Goal: Task Accomplishment & Management: Manage account settings

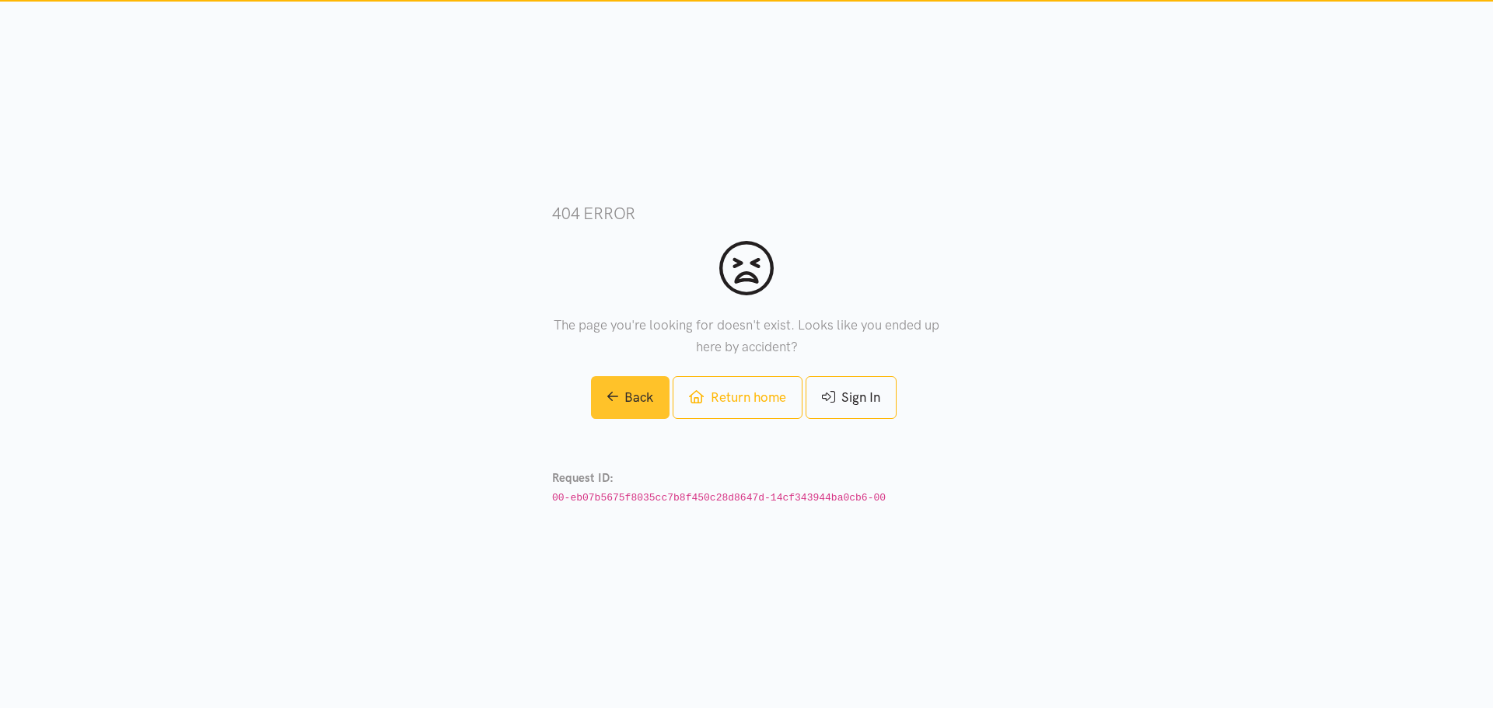
drag, startPoint x: 627, startPoint y: 401, endPoint x: 617, endPoint y: 397, distance: 10.8
click at [627, 401] on link "Back" at bounding box center [630, 397] width 79 height 43
click at [759, 393] on link "Return home" at bounding box center [737, 397] width 129 height 43
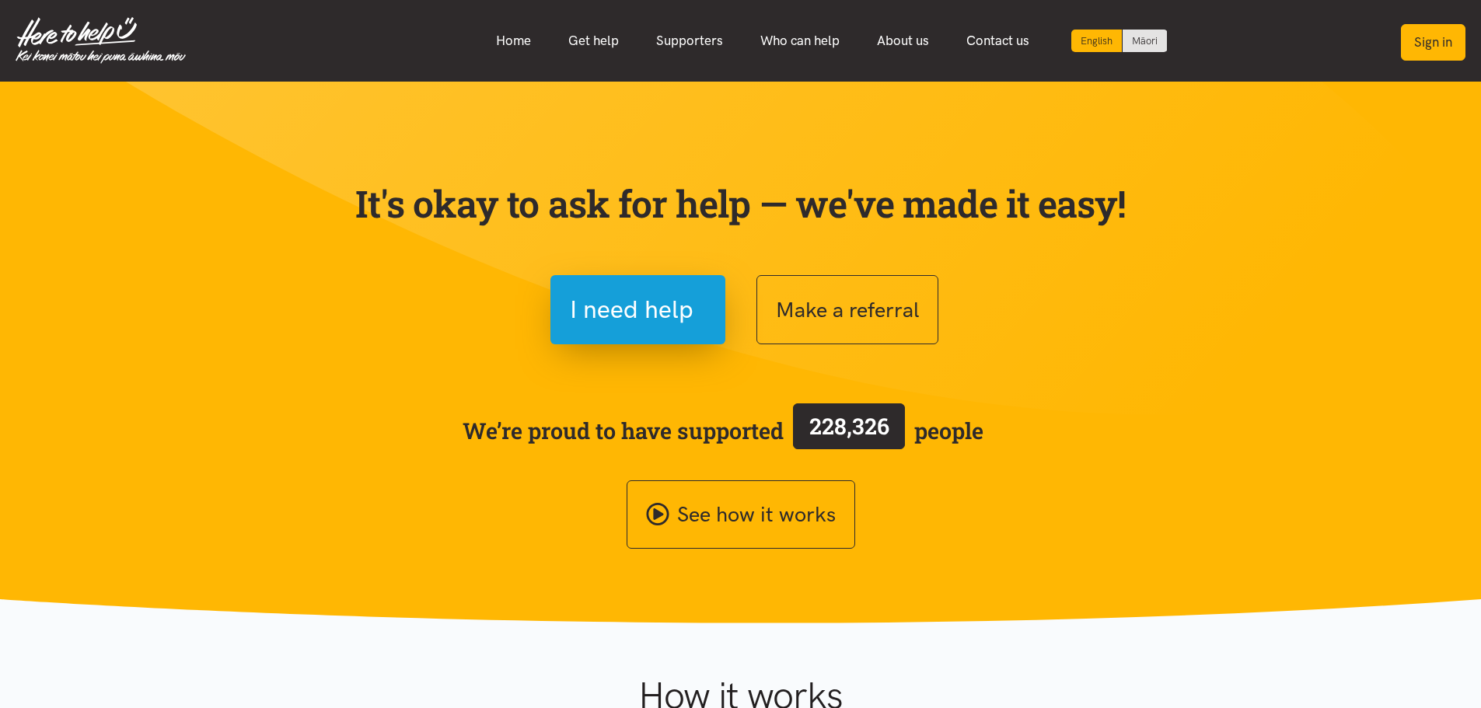
click at [1442, 32] on button "Sign in" at bounding box center [1433, 42] width 65 height 37
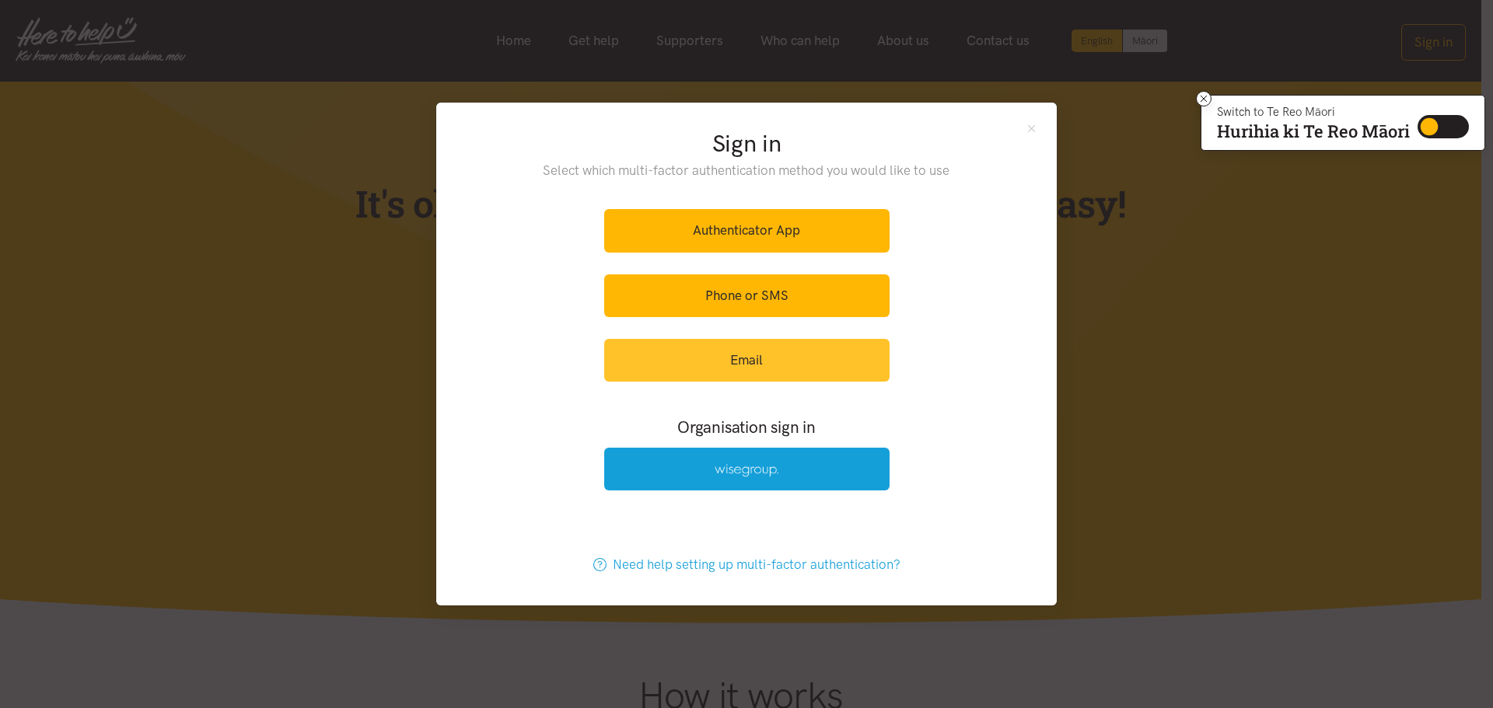
click at [757, 362] on link "Email" at bounding box center [746, 360] width 285 height 43
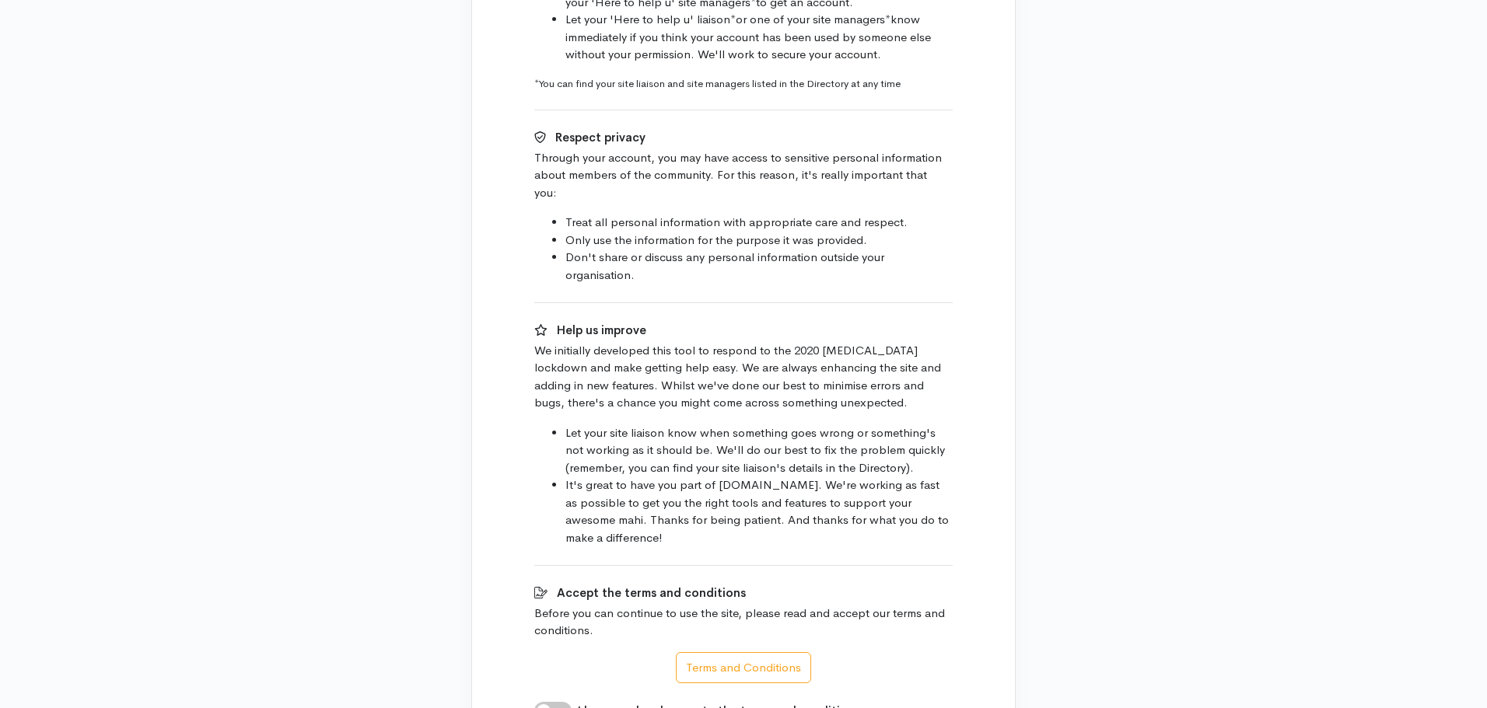
scroll to position [945, 0]
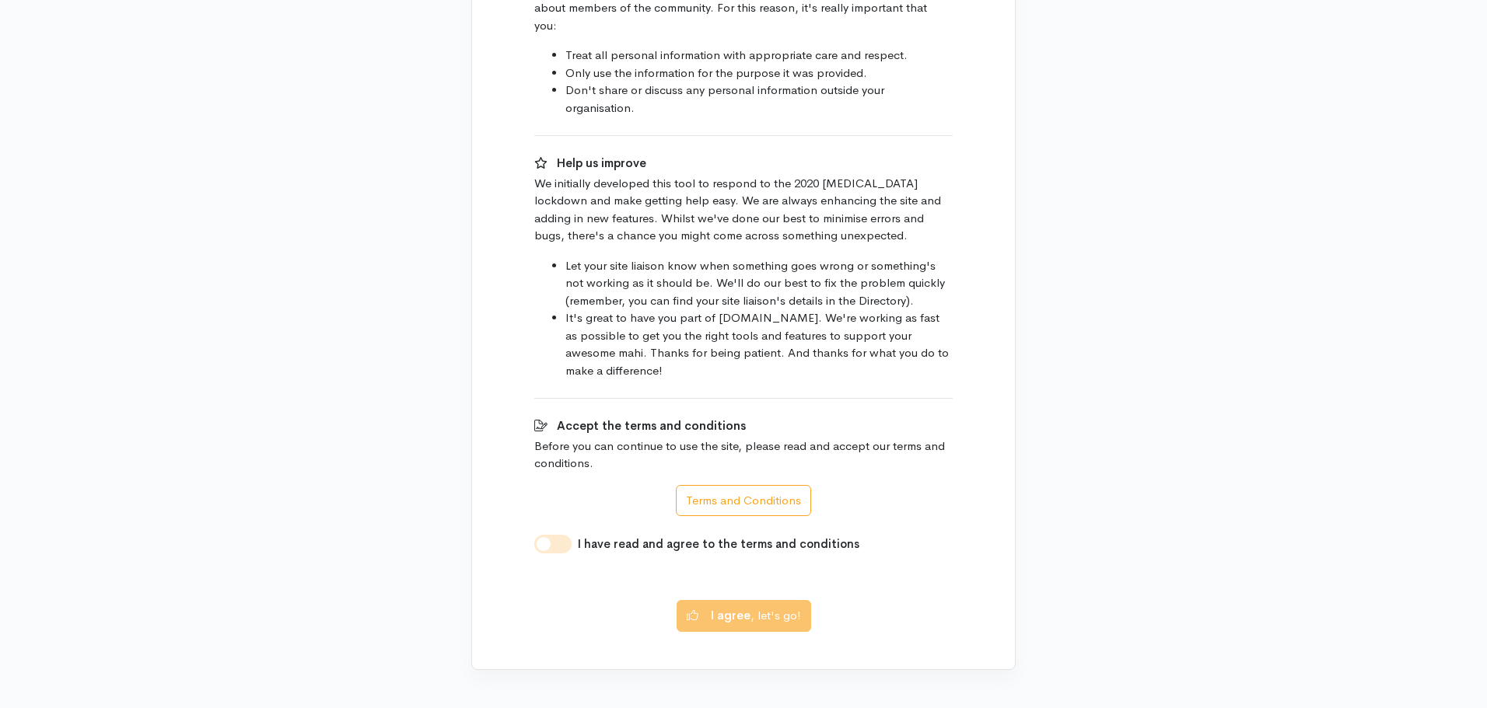
click at [561, 535] on input "I have read and agree to the terms and conditions" at bounding box center [552, 544] width 37 height 19
checkbox input "true"
drag, startPoint x: 716, startPoint y: 596, endPoint x: 669, endPoint y: 566, distance: 55.2
click at [716, 606] on b "I agree" at bounding box center [731, 613] width 40 height 15
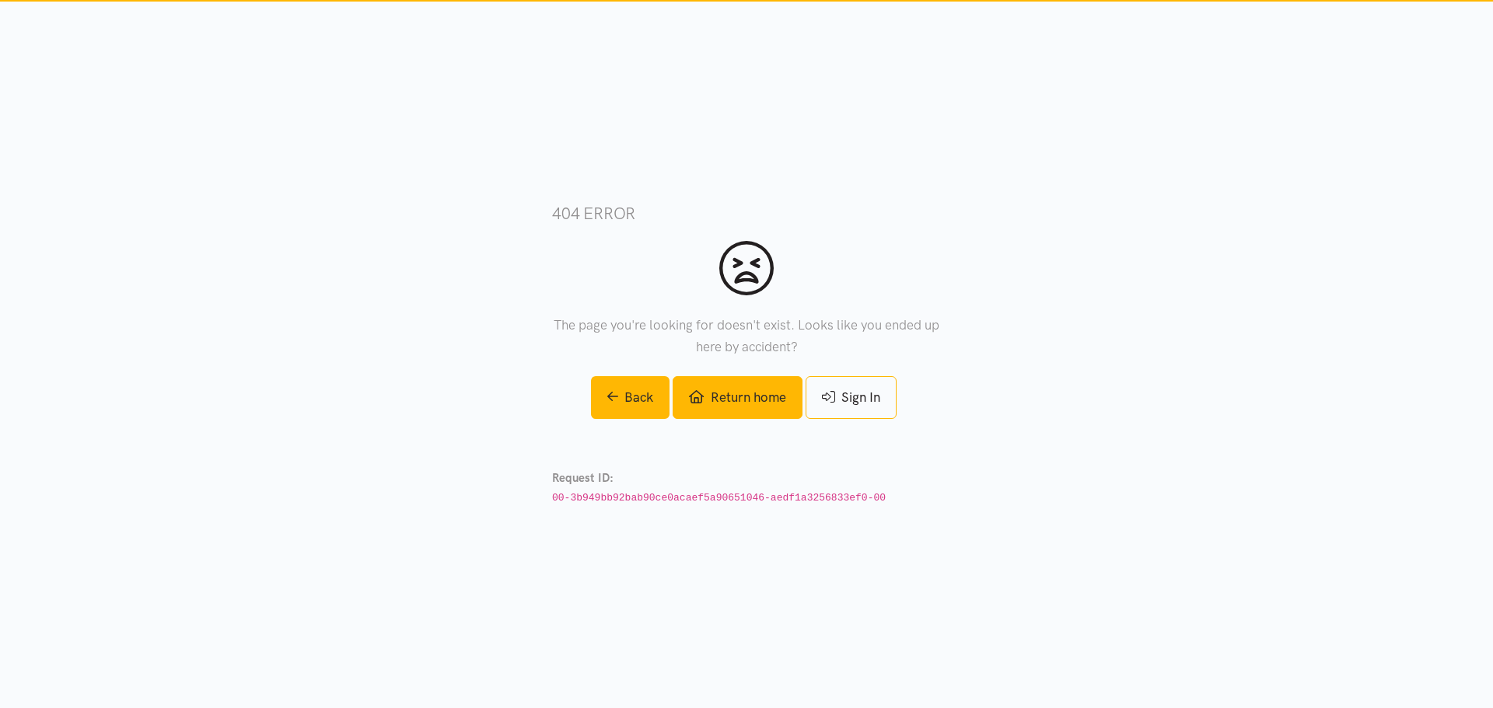
click at [725, 386] on link "Return home" at bounding box center [737, 397] width 129 height 43
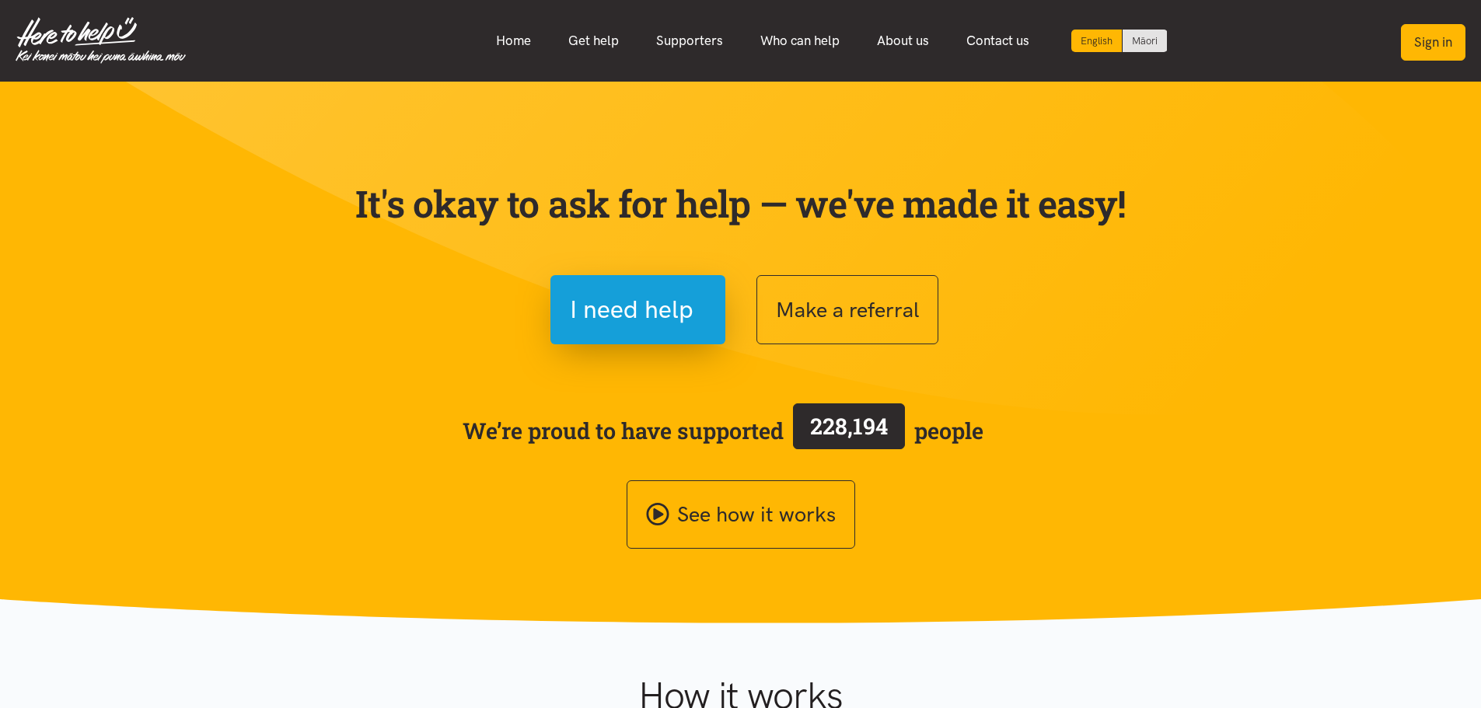
click at [1430, 41] on button "Sign in" at bounding box center [1433, 42] width 65 height 37
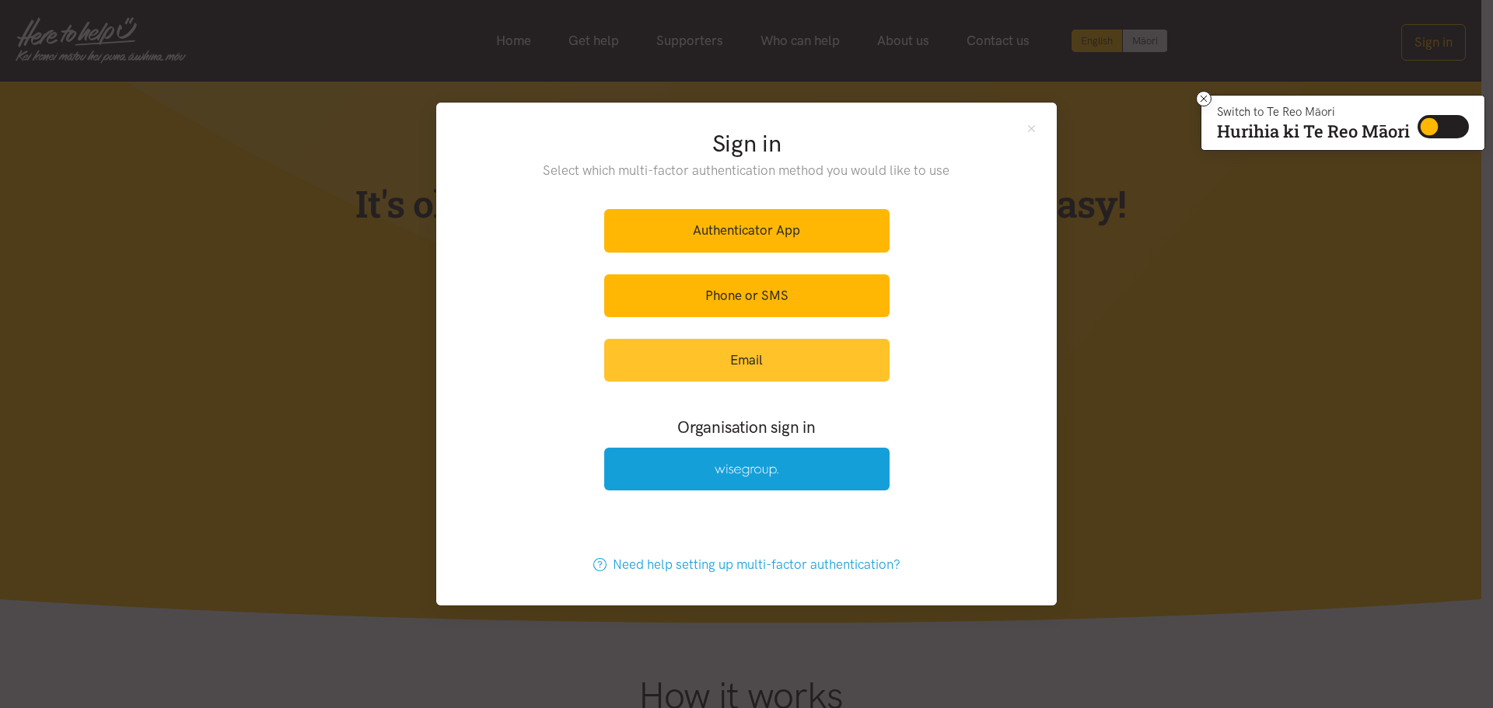
click at [745, 348] on link "Email" at bounding box center [746, 360] width 285 height 43
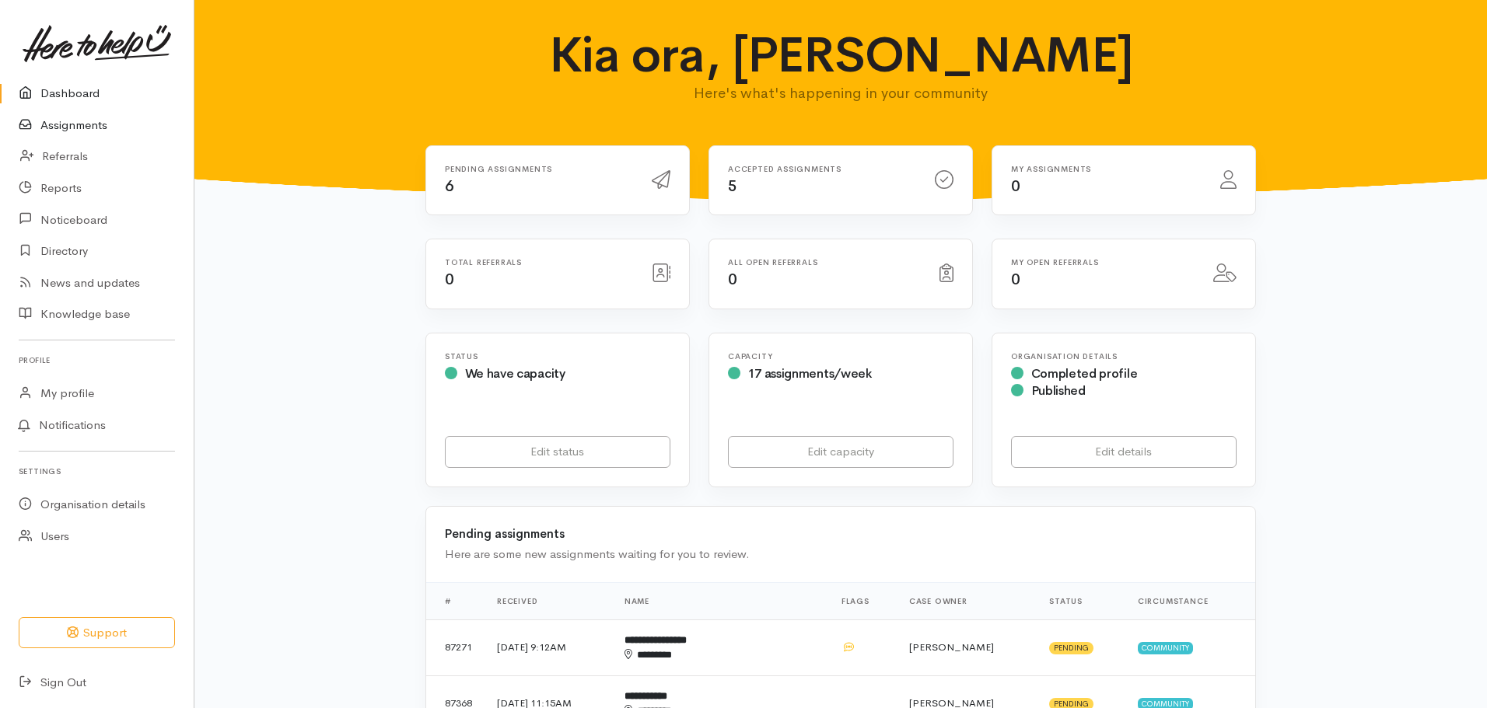
click at [115, 114] on link "Assignments" at bounding box center [97, 126] width 194 height 32
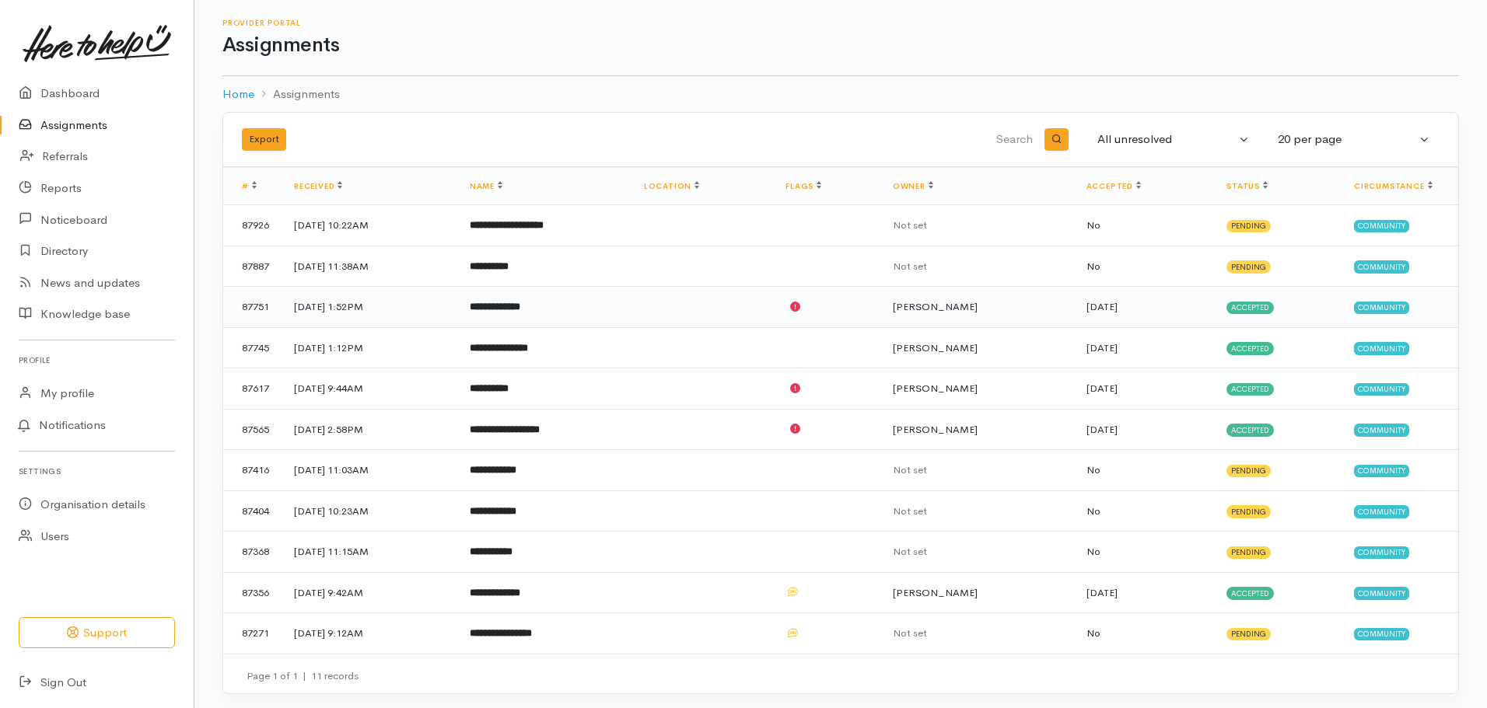
click at [631, 298] on td "**********" at bounding box center [544, 307] width 174 height 41
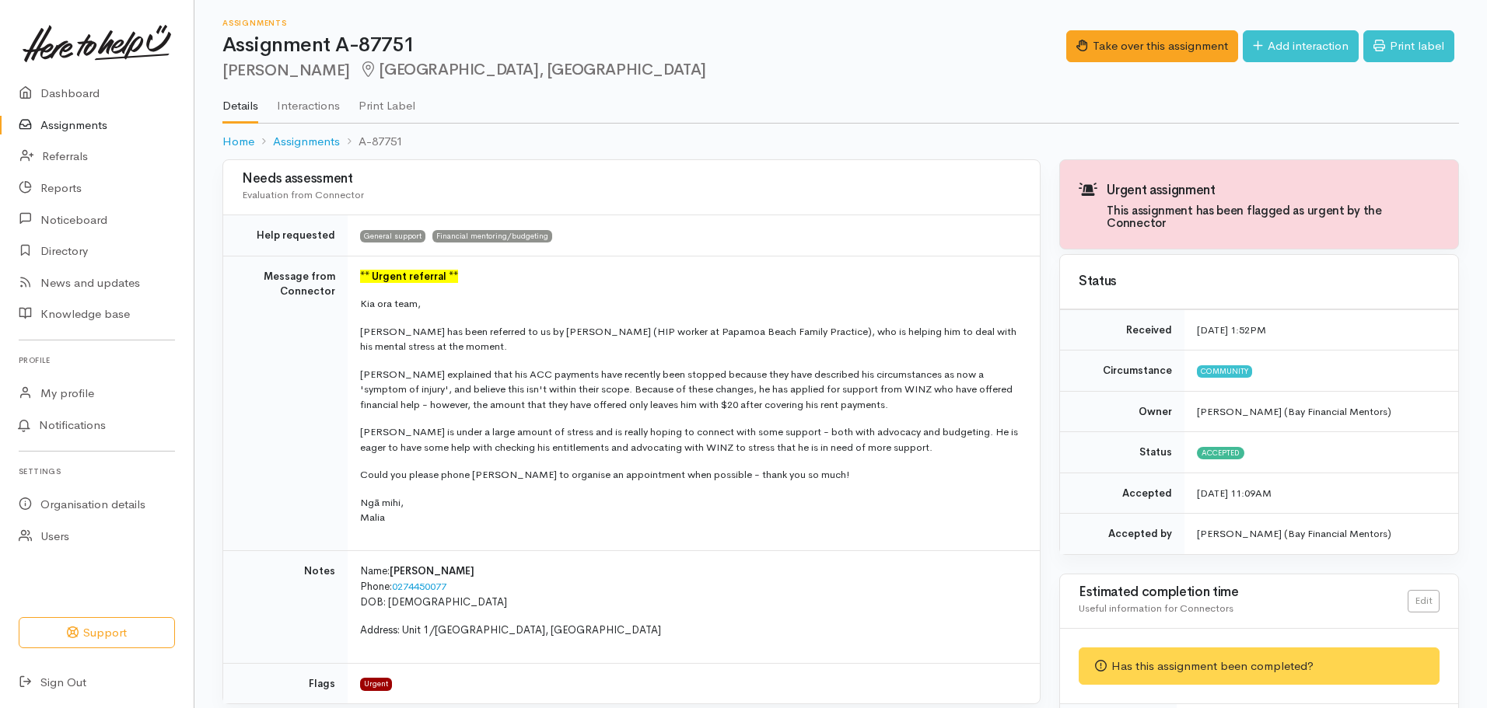
click at [128, 127] on link "Assignments" at bounding box center [97, 126] width 194 height 32
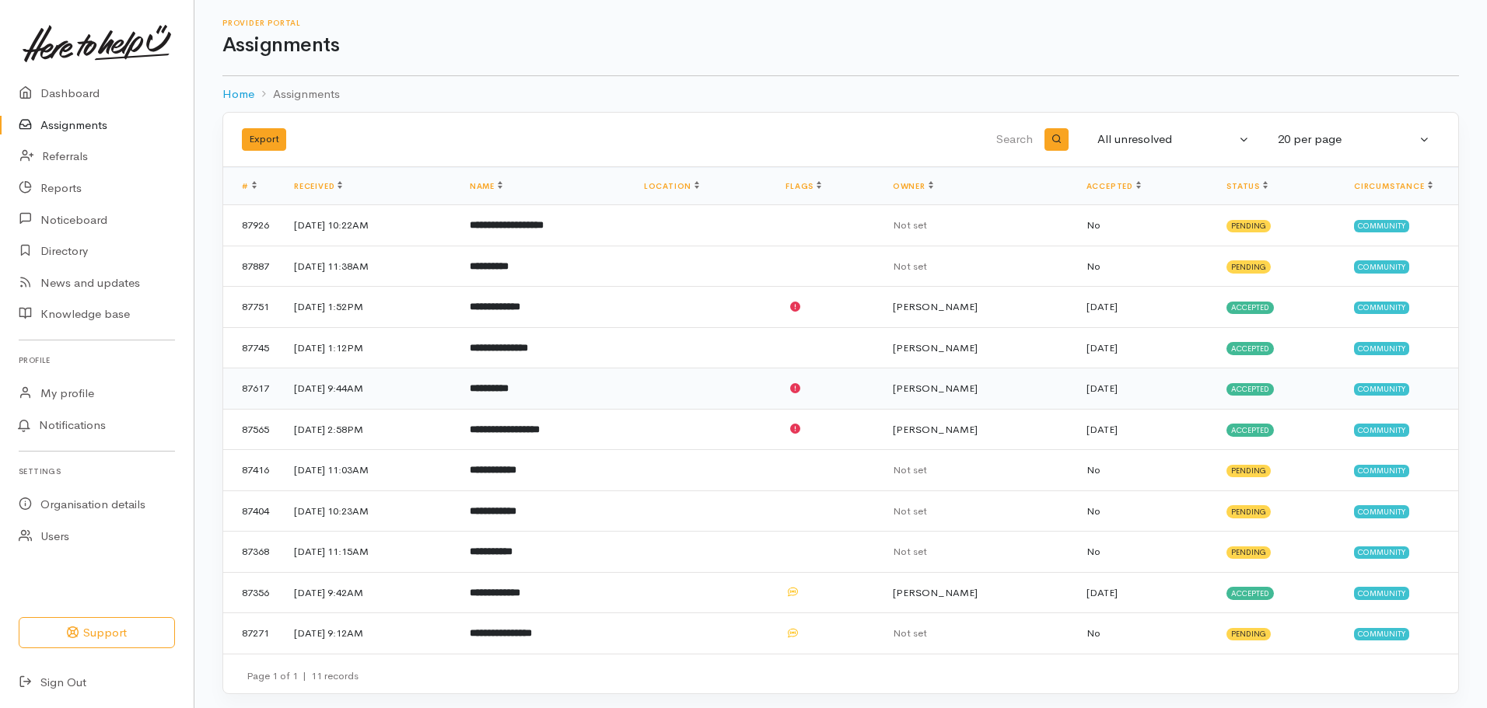
click at [708, 388] on td at bounding box center [702, 389] width 142 height 41
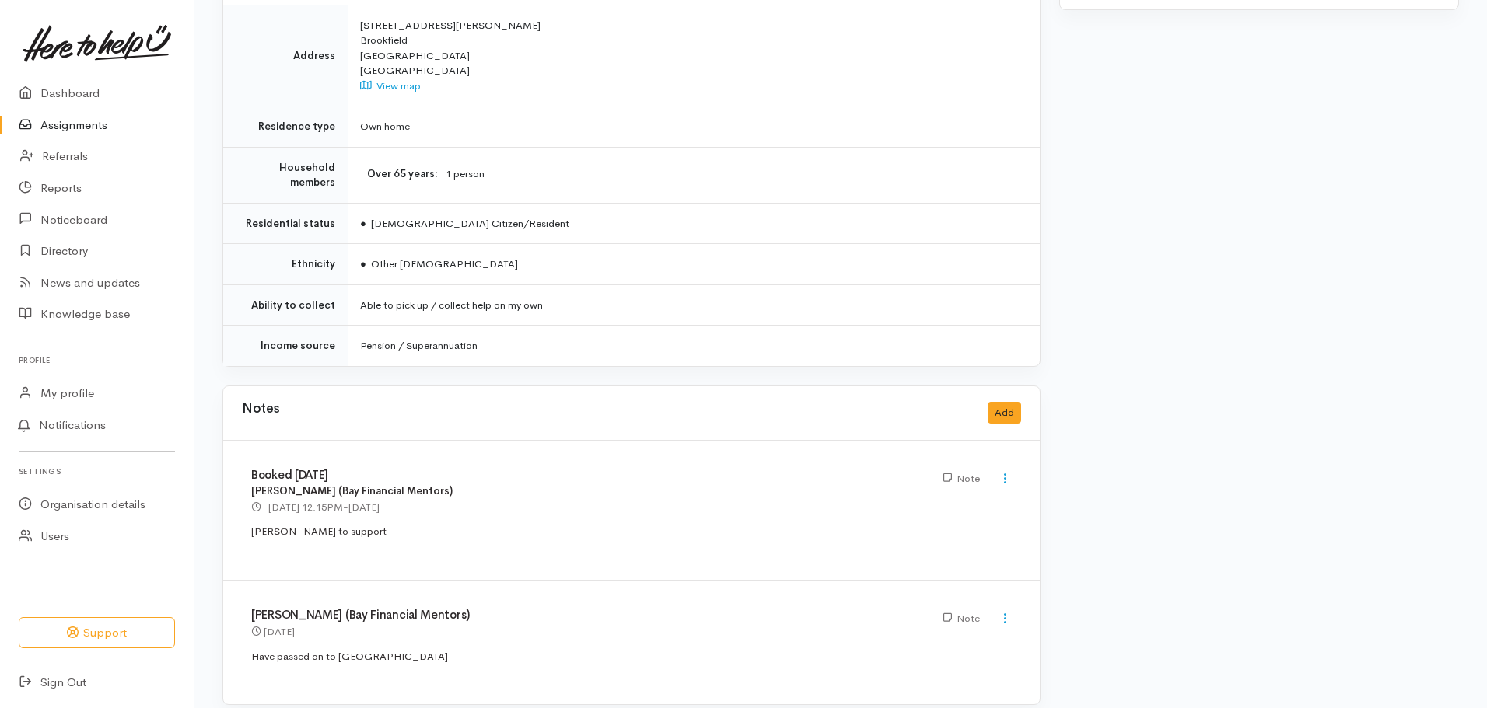
scroll to position [1029, 0]
click at [469, 648] on p "Have passed on to Sheerley" at bounding box center [631, 656] width 760 height 16
click at [1006, 401] on button "Add" at bounding box center [1003, 412] width 33 height 23
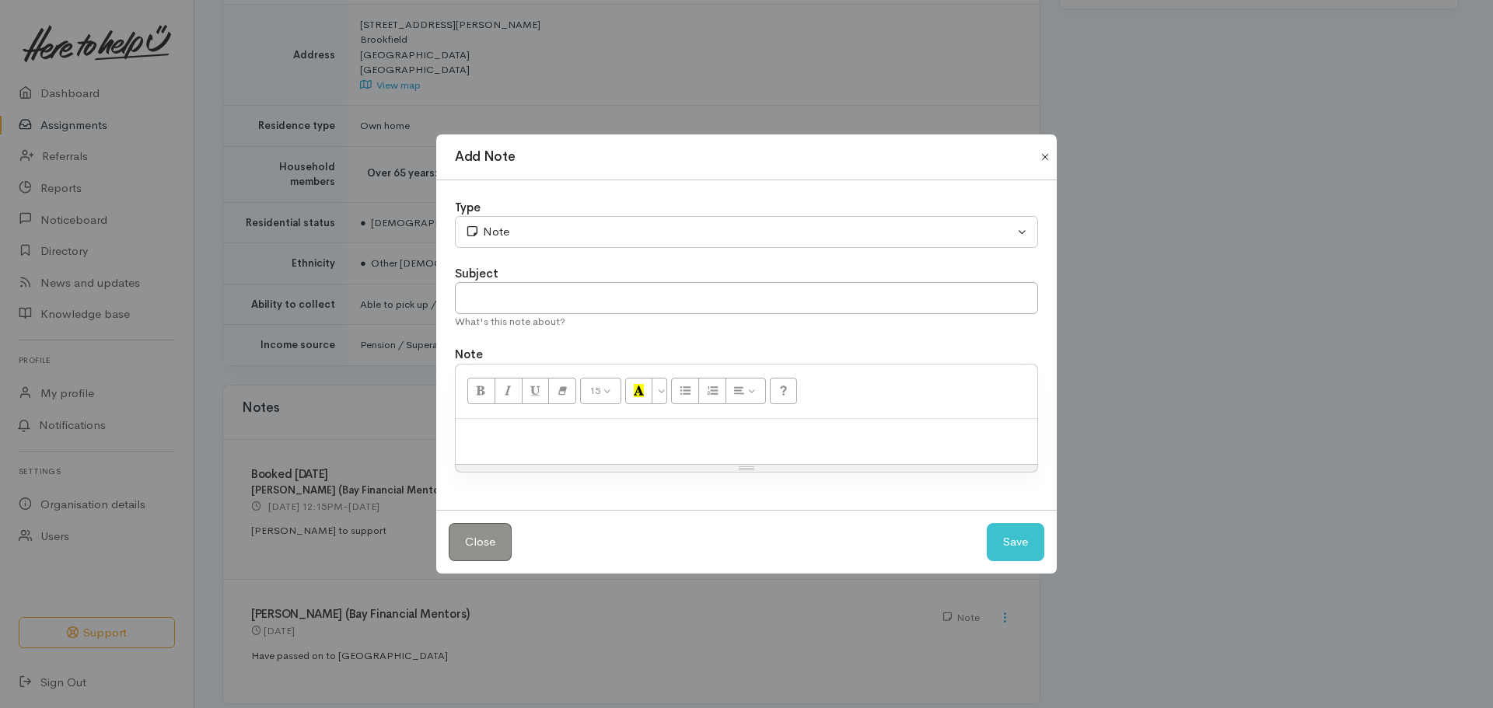
click at [1043, 154] on button "Close" at bounding box center [1045, 157] width 25 height 19
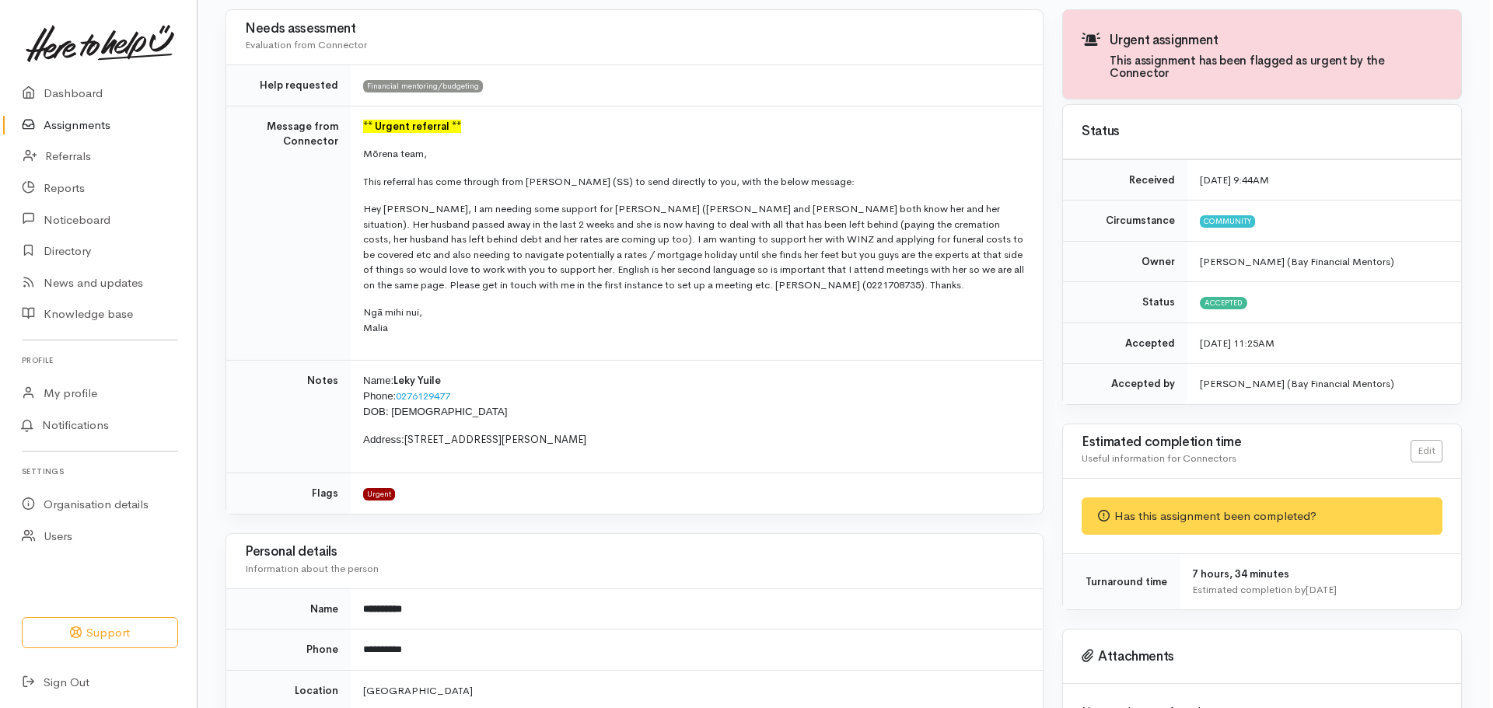
scroll to position [0, 0]
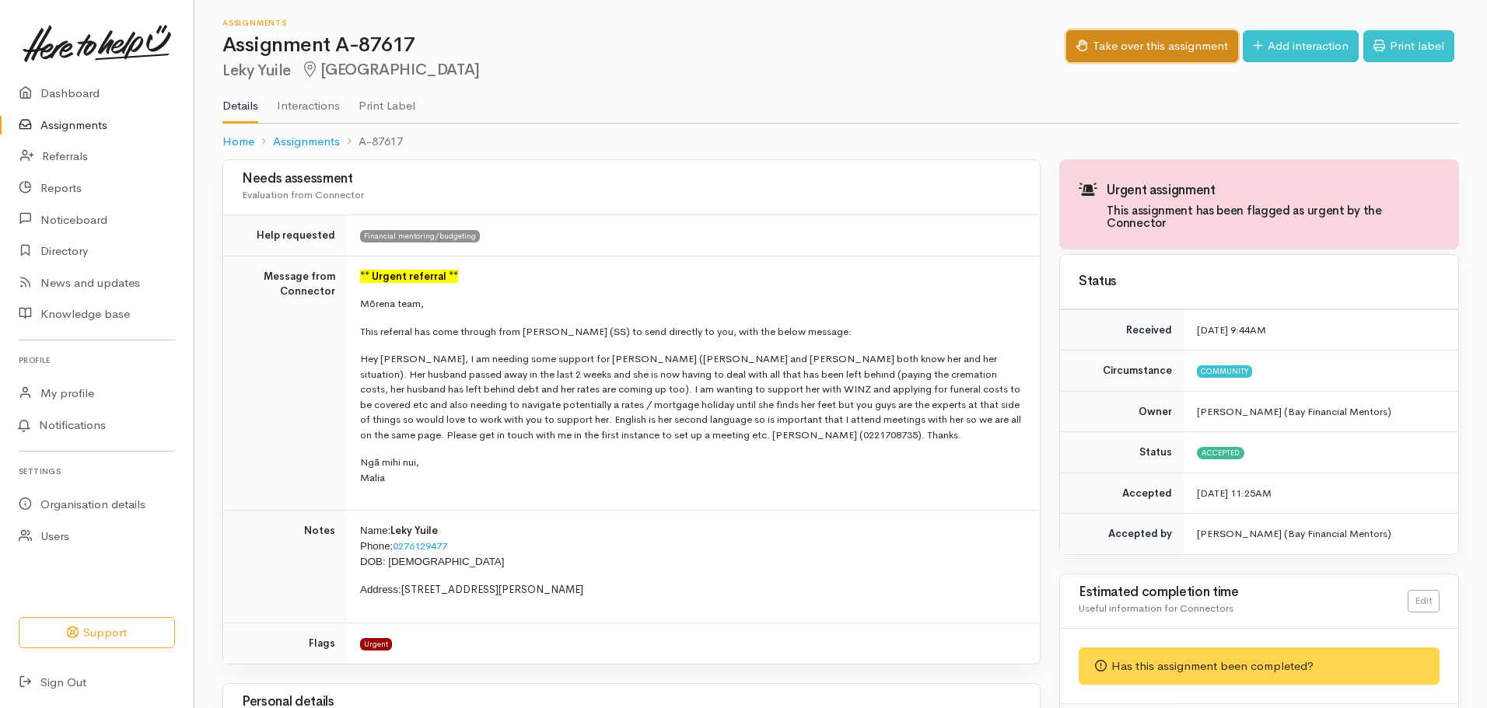
click at [1102, 42] on button "Take over this assignment" at bounding box center [1152, 46] width 172 height 32
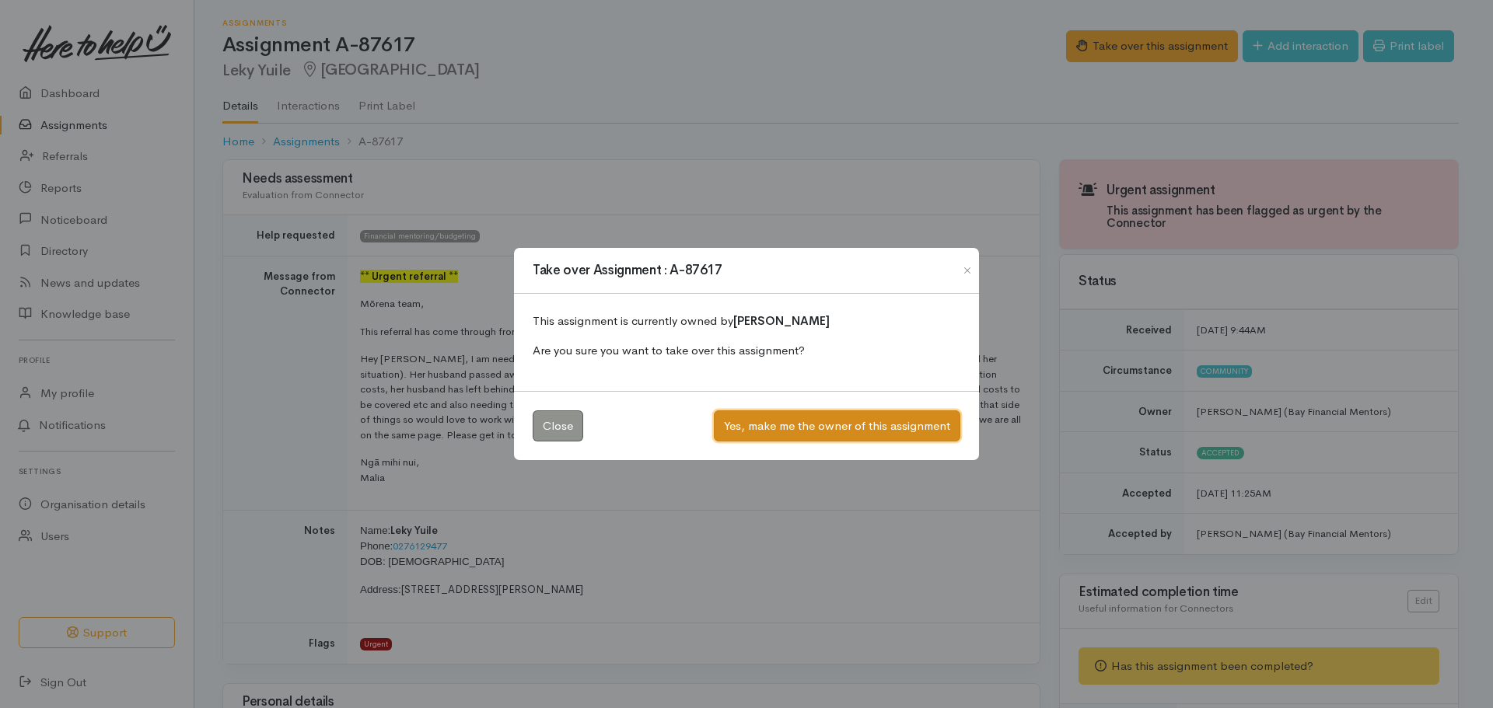
drag, startPoint x: 811, startPoint y: 428, endPoint x: 784, endPoint y: 408, distance: 33.9
click at [806, 422] on button "Yes, make me the owner of this assignment" at bounding box center [837, 427] width 246 height 32
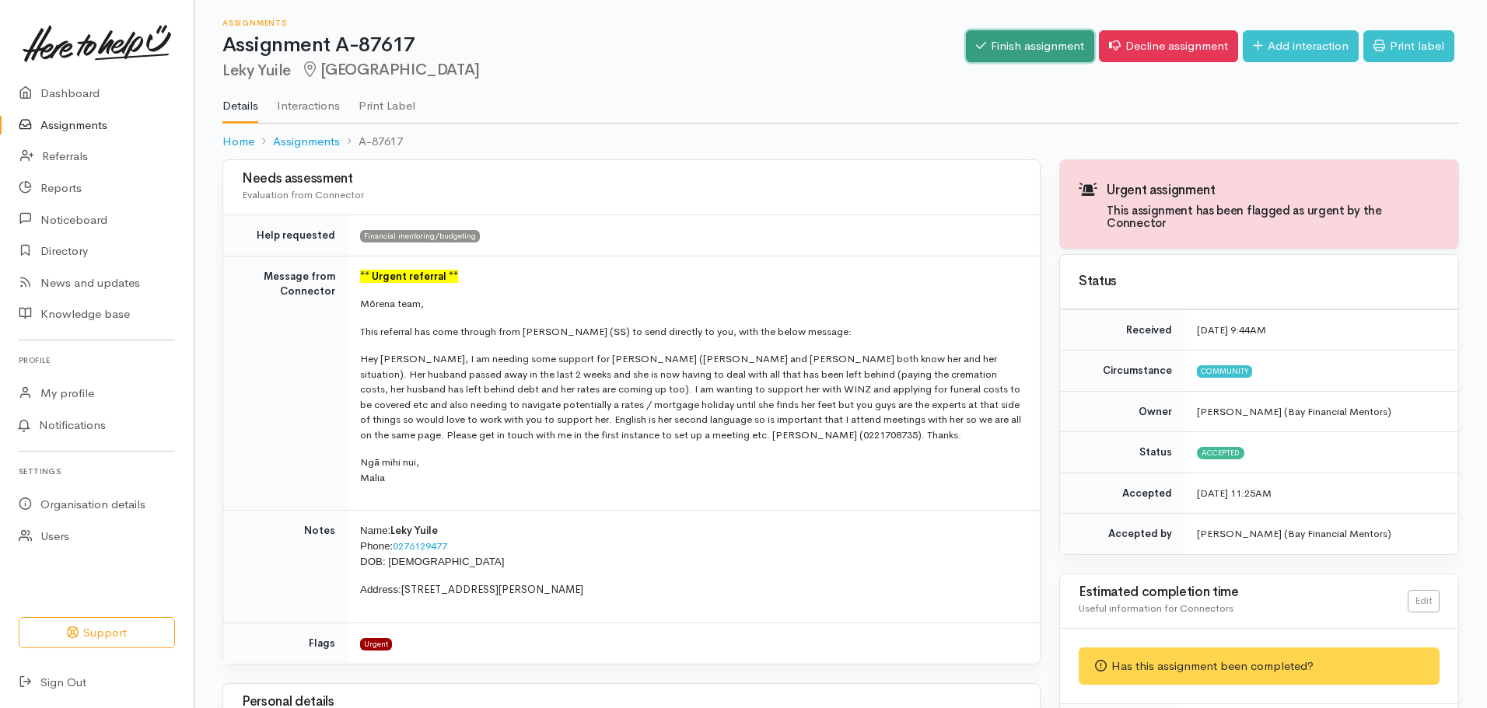
drag, startPoint x: 1017, startPoint y: 43, endPoint x: 995, endPoint y: 53, distance: 24.0
click at [1017, 43] on link "Finish assignment" at bounding box center [1030, 46] width 128 height 32
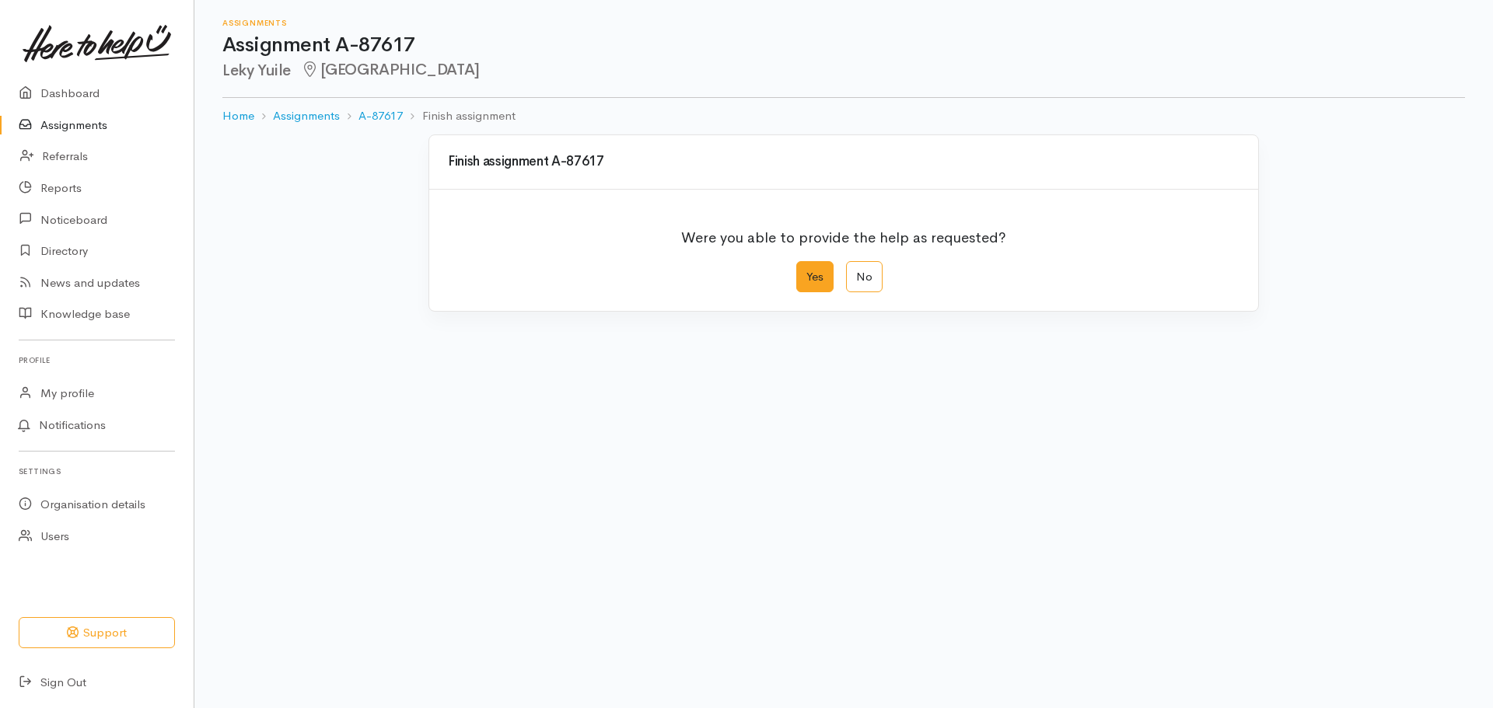
click at [808, 273] on label "Yes" at bounding box center [814, 277] width 37 height 32
click at [806, 271] on input "Yes" at bounding box center [801, 266] width 10 height 10
radio input "true"
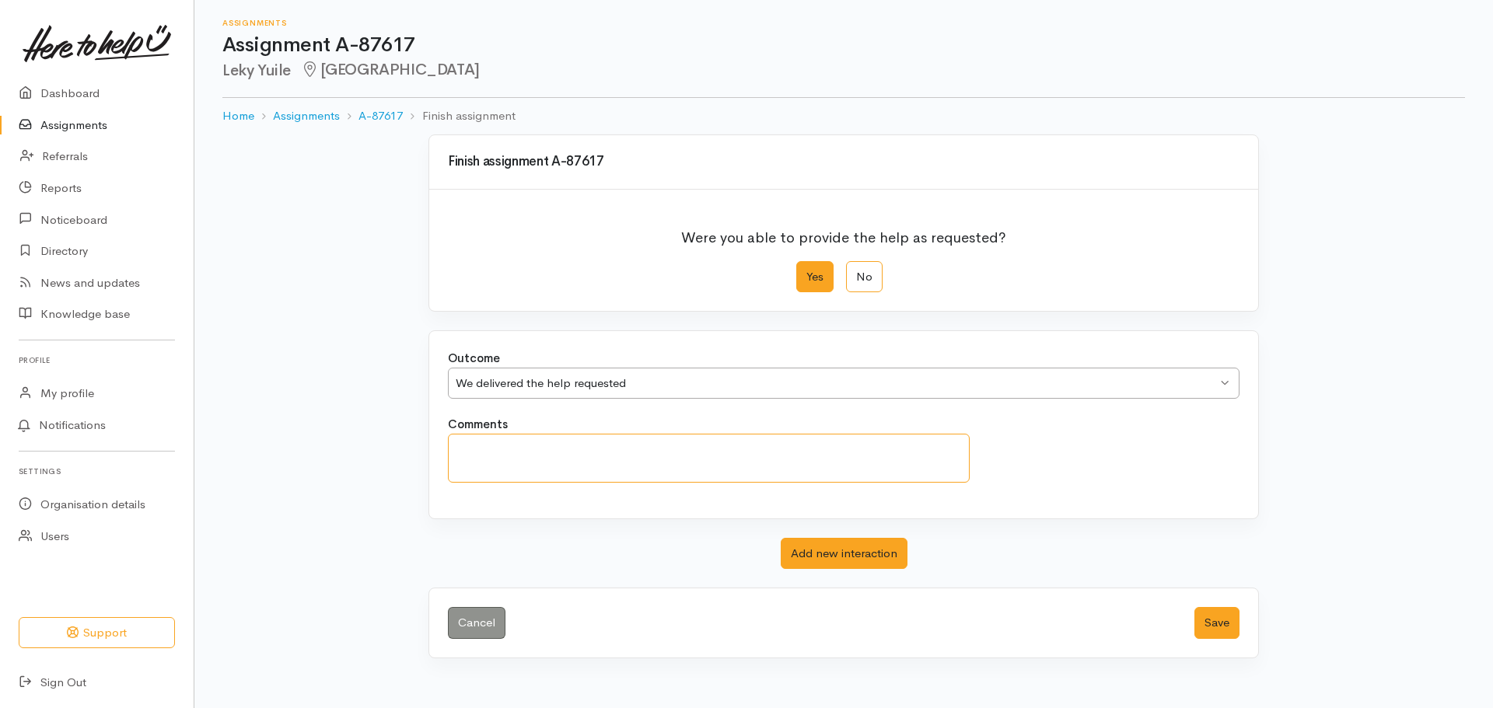
click at [619, 467] on textarea "Comments" at bounding box center [709, 458] width 522 height 49
type textarea "Attended apt [DATE][DATE] 9am."
click at [1223, 617] on button "Save" at bounding box center [1216, 623] width 45 height 32
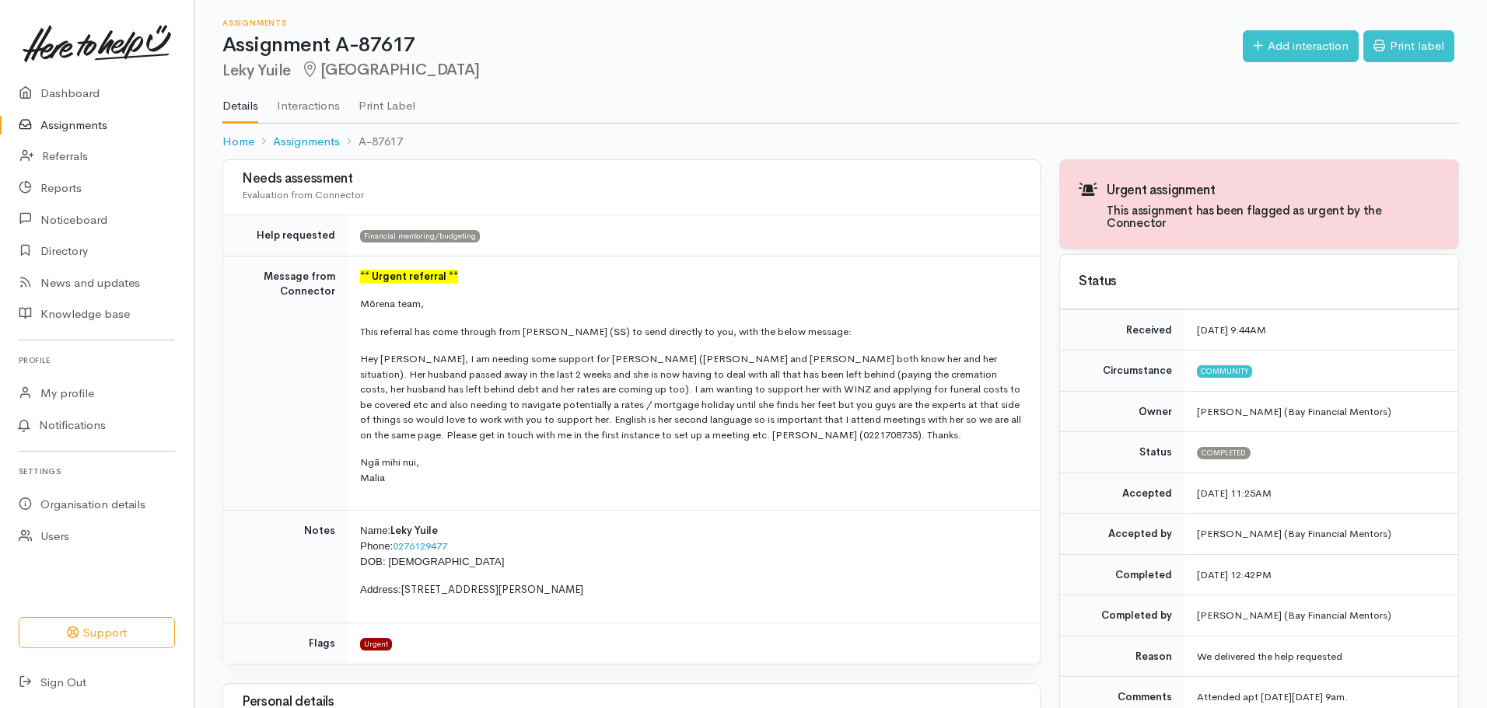
click at [61, 111] on link "Assignments" at bounding box center [97, 126] width 194 height 32
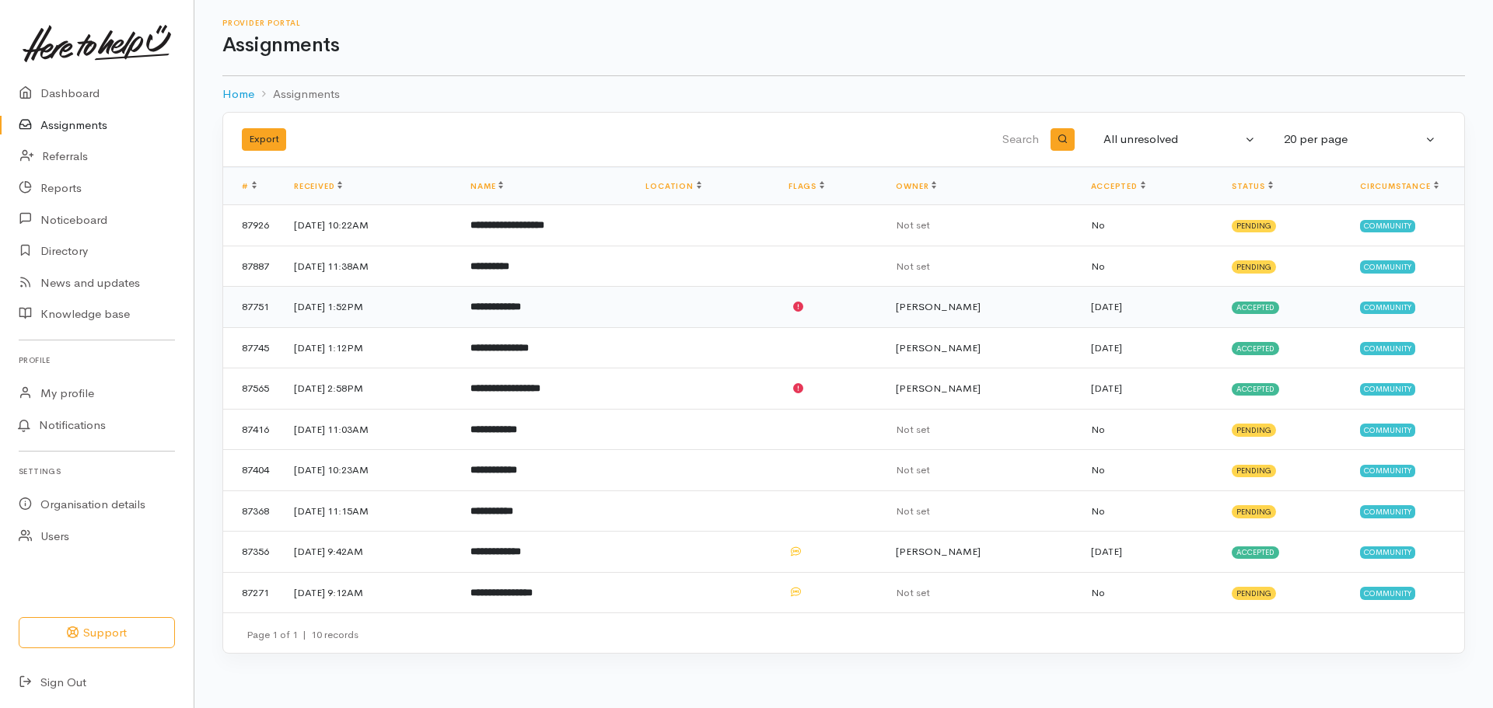
click at [633, 312] on td "**********" at bounding box center [545, 307] width 175 height 41
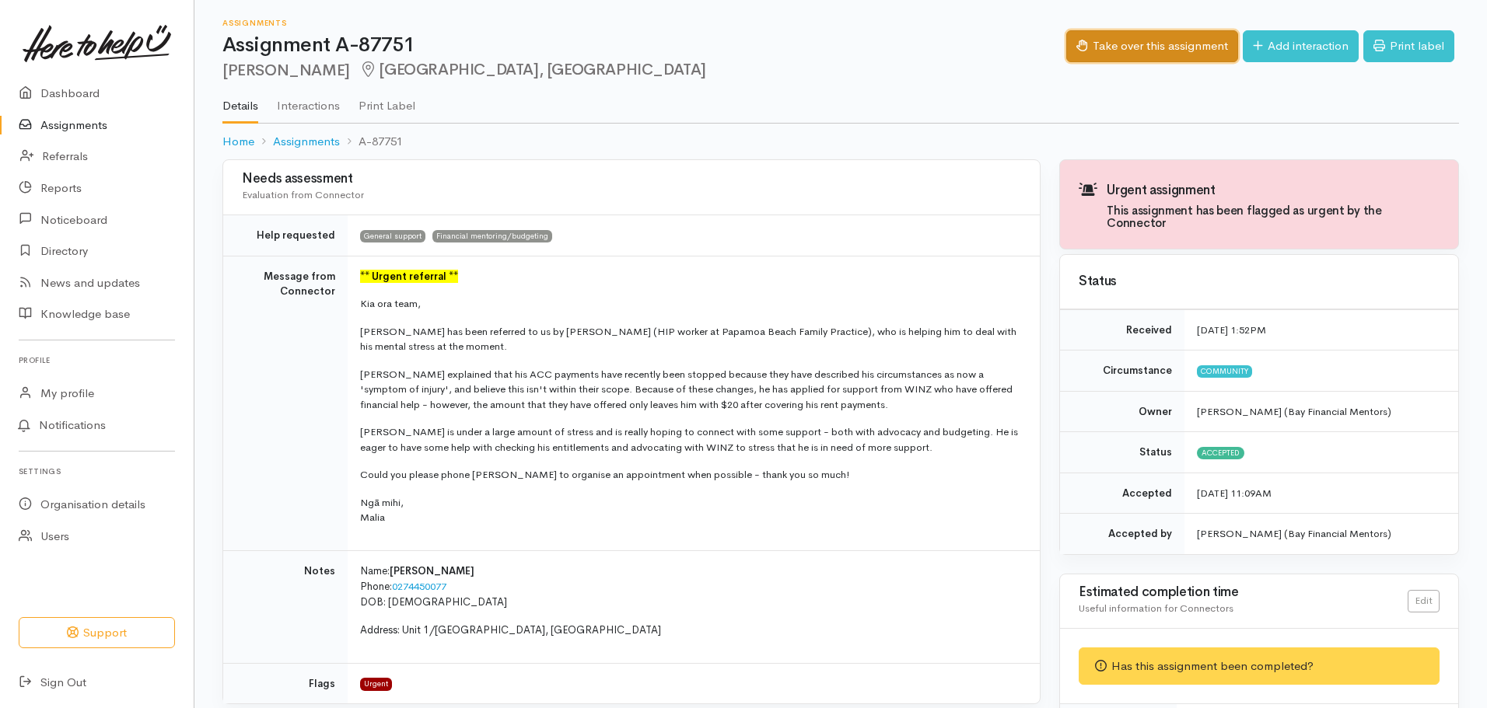
click at [1144, 47] on button "Take over this assignment" at bounding box center [1152, 46] width 172 height 32
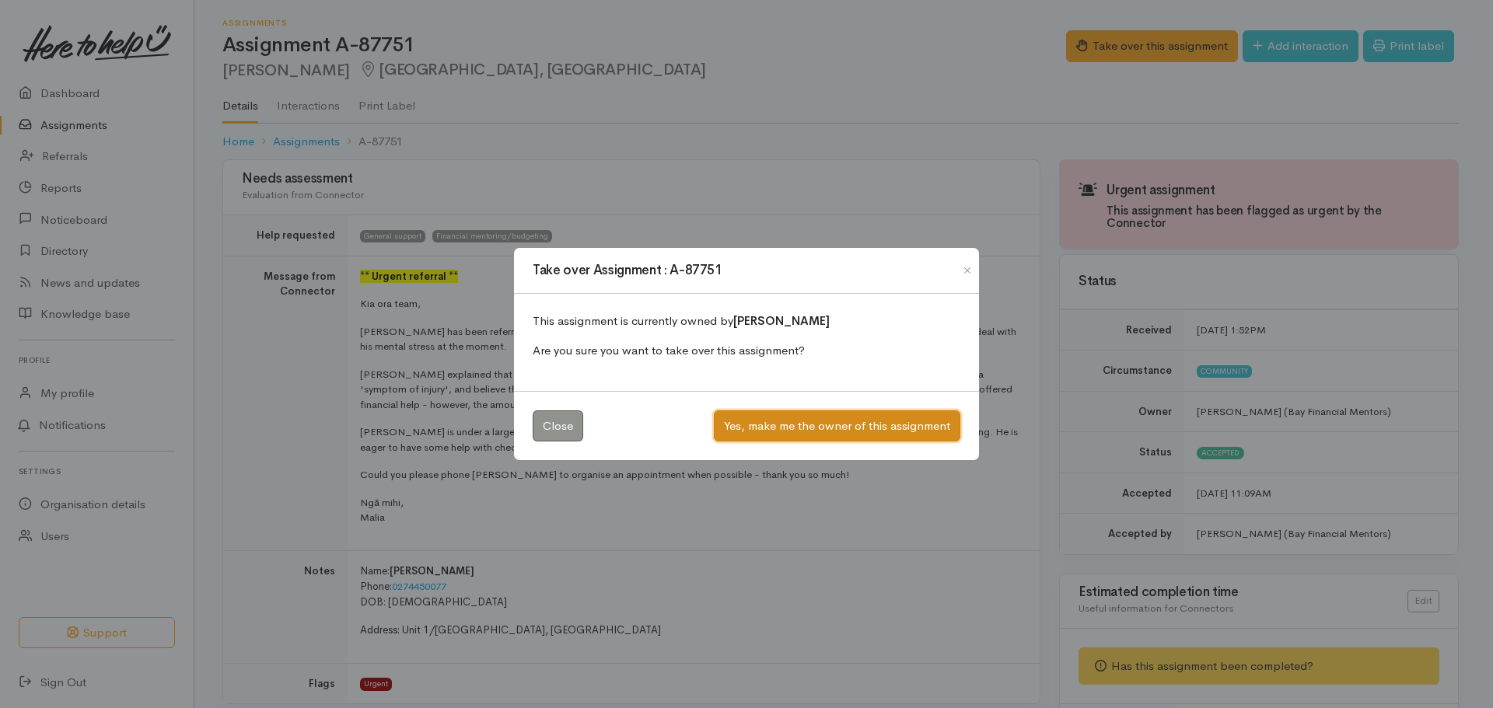
click at [785, 425] on button "Yes, make me the owner of this assignment" at bounding box center [837, 427] width 246 height 32
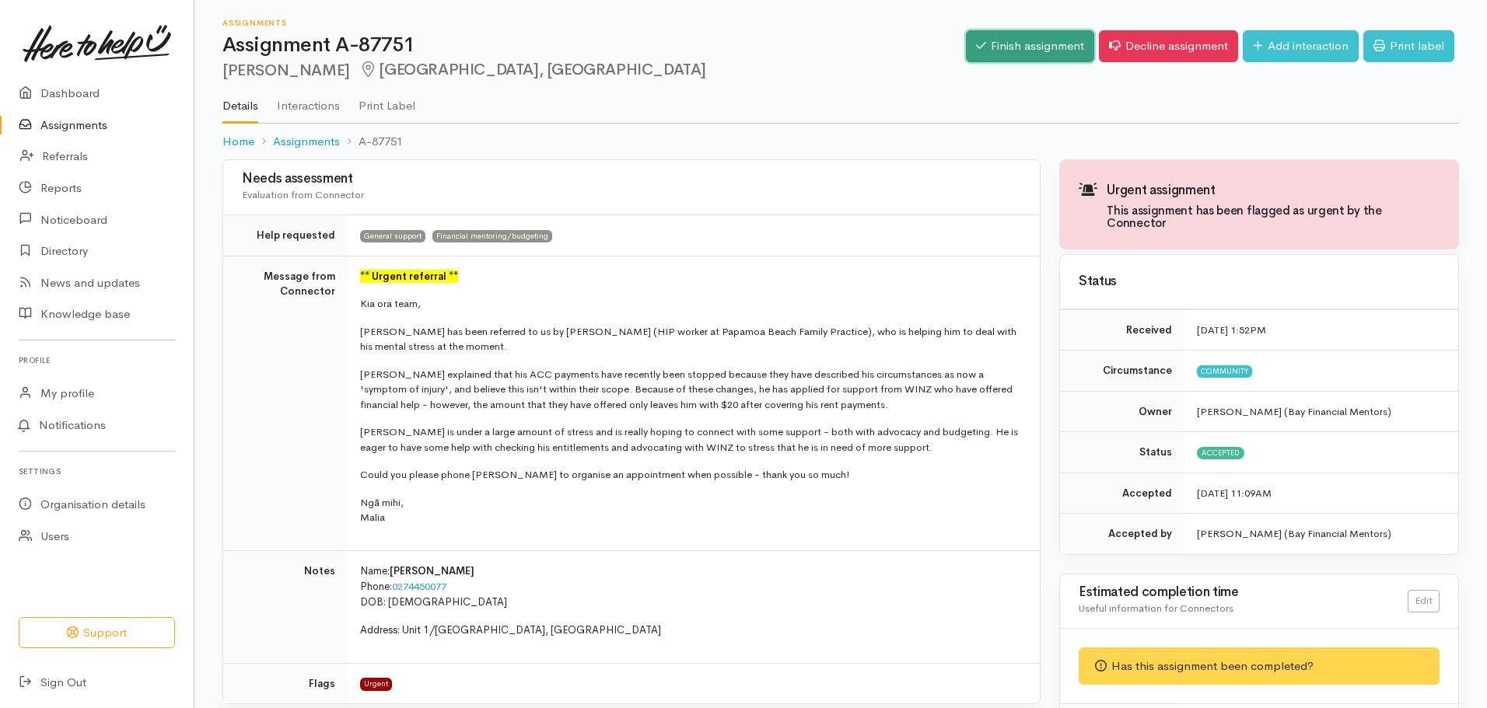
click at [998, 45] on link "Finish assignment" at bounding box center [1030, 46] width 128 height 32
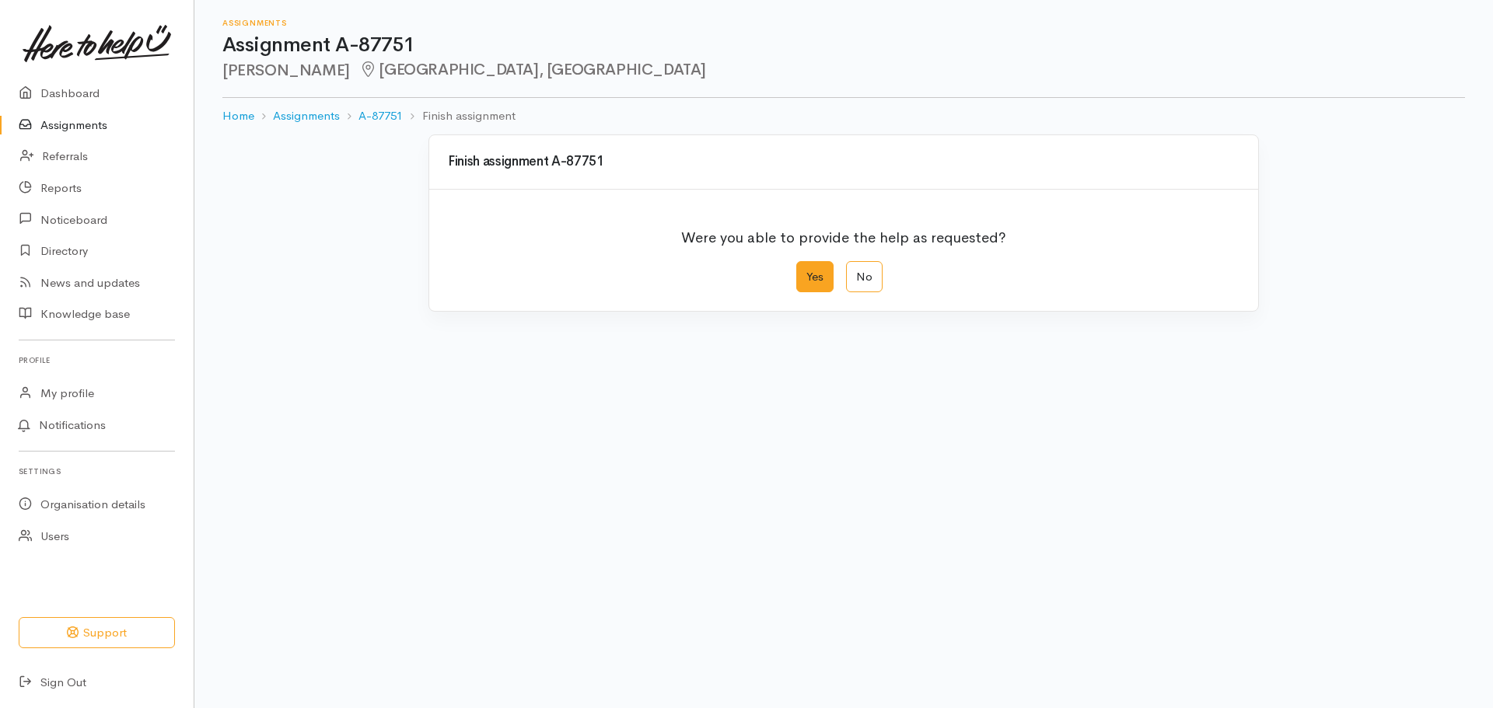
click at [807, 271] on label "Yes" at bounding box center [814, 277] width 37 height 32
click at [806, 271] on input "Yes" at bounding box center [801, 266] width 10 height 10
radio input "true"
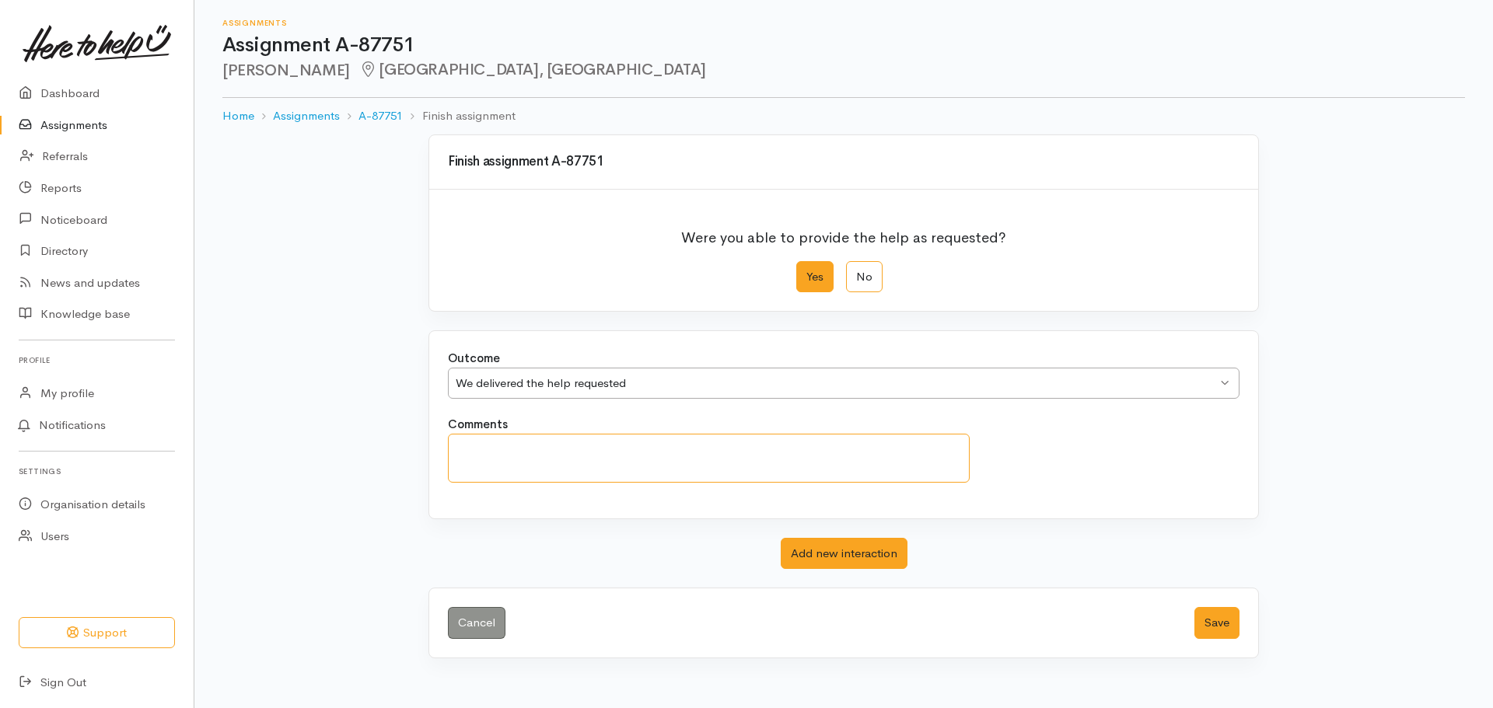
click at [734, 464] on textarea "Comments" at bounding box center [709, 458] width 522 height 49
type textarea "[PERSON_NAME] attended [DATE][DATE]"
click at [1228, 627] on button "Save" at bounding box center [1216, 623] width 45 height 32
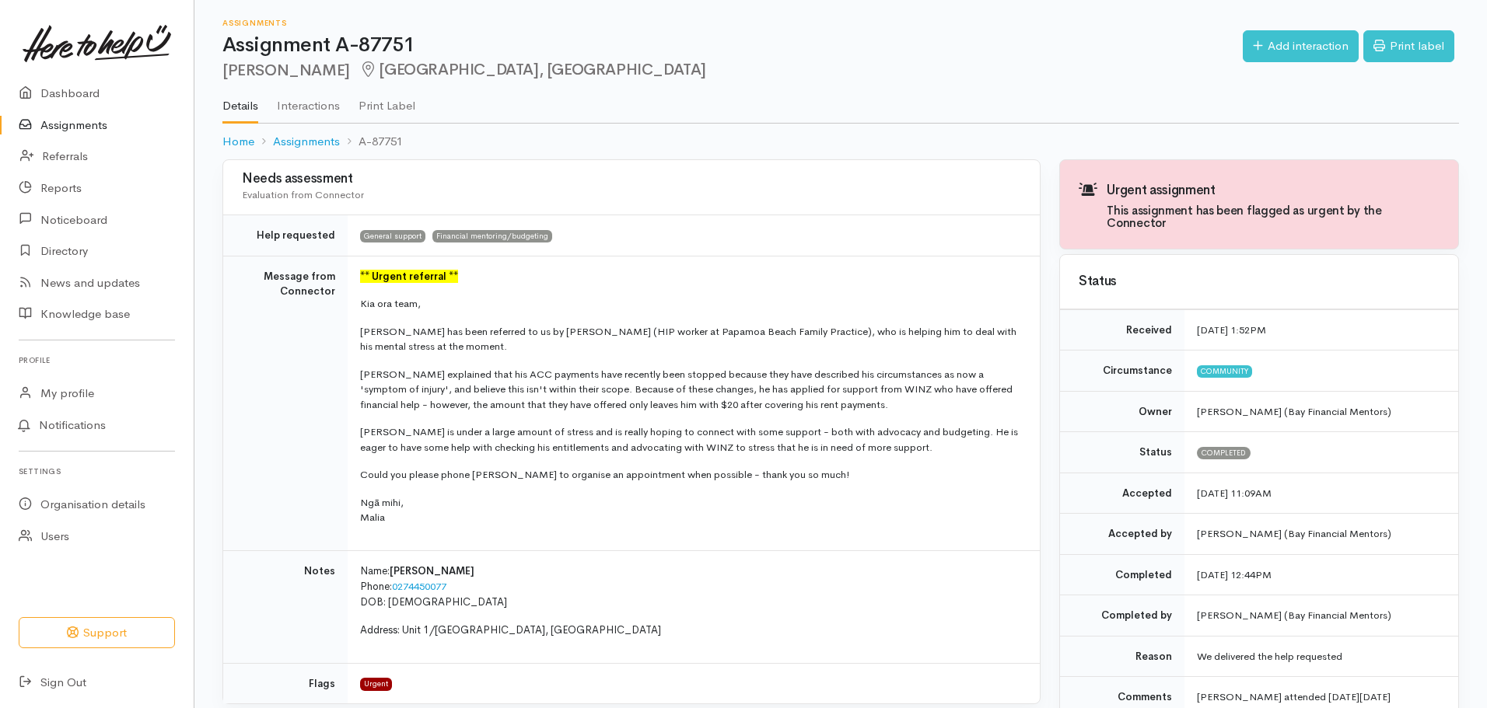
click at [89, 119] on link "Assignments" at bounding box center [97, 126] width 194 height 32
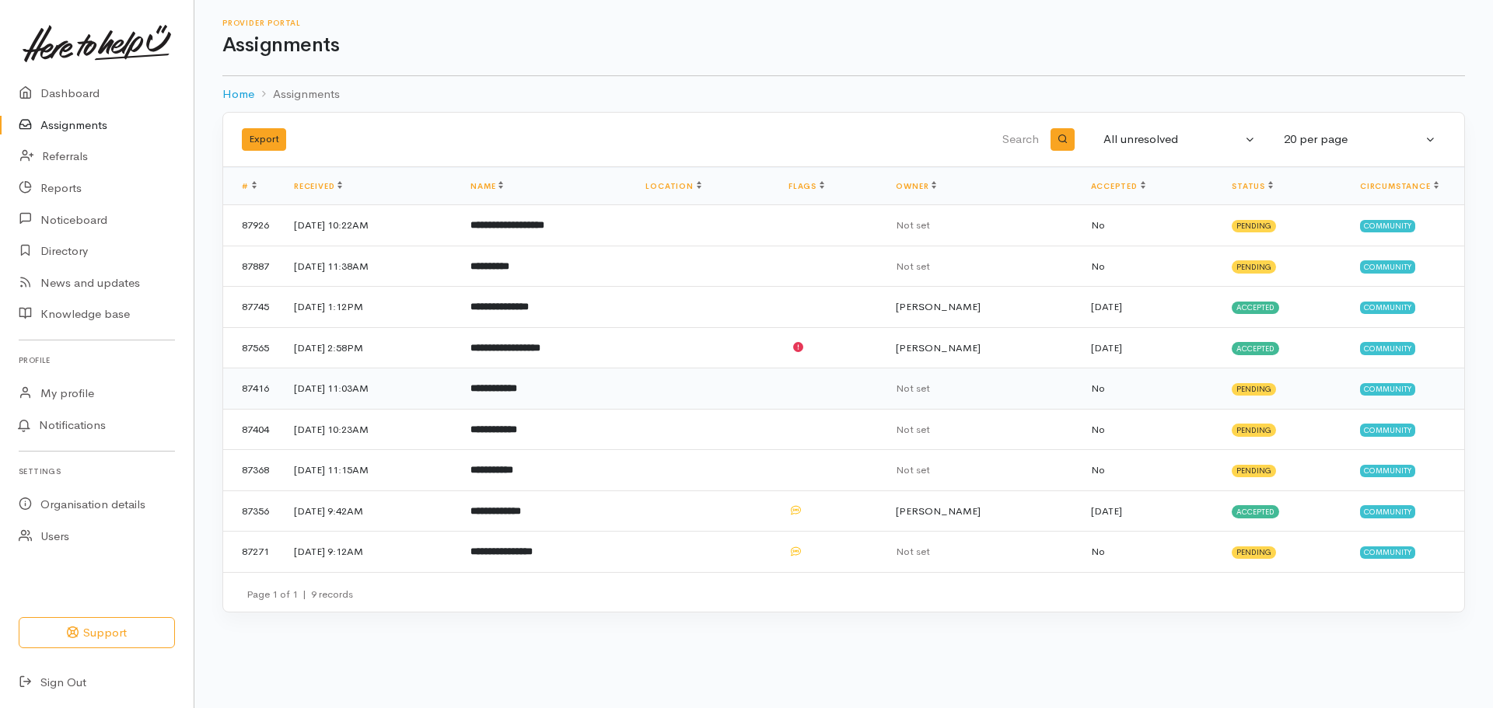
click at [633, 381] on td "**********" at bounding box center [545, 389] width 175 height 41
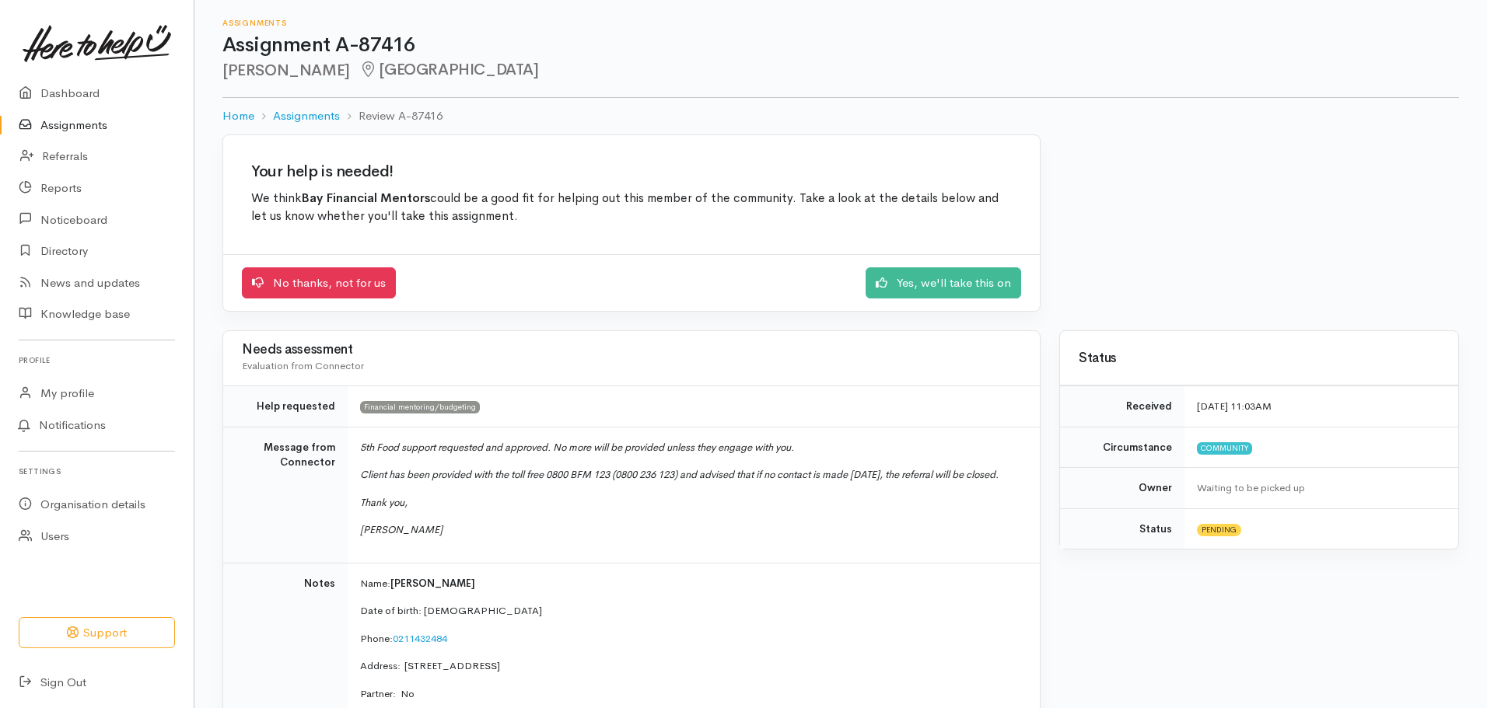
click at [119, 124] on link "Assignments" at bounding box center [97, 126] width 194 height 32
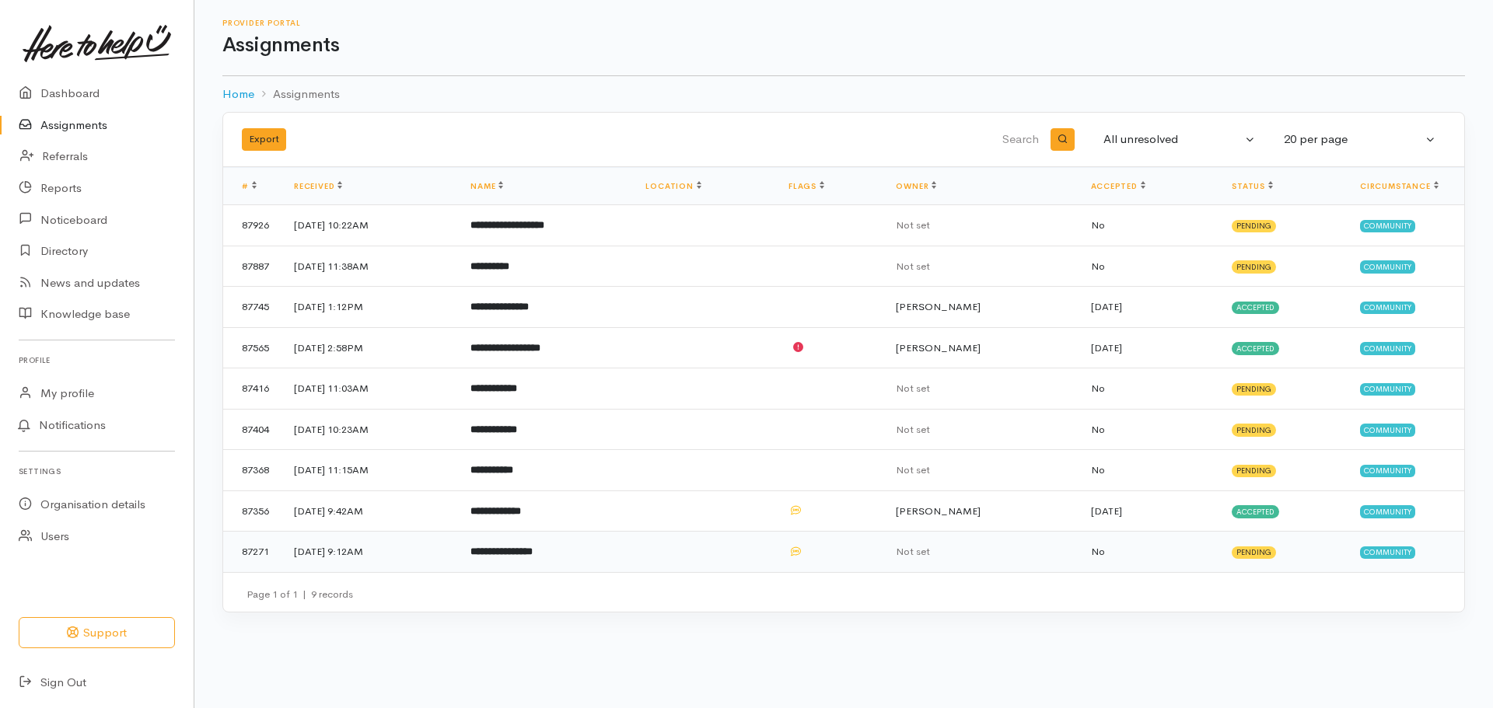
click at [533, 555] on b "**********" at bounding box center [501, 552] width 62 height 10
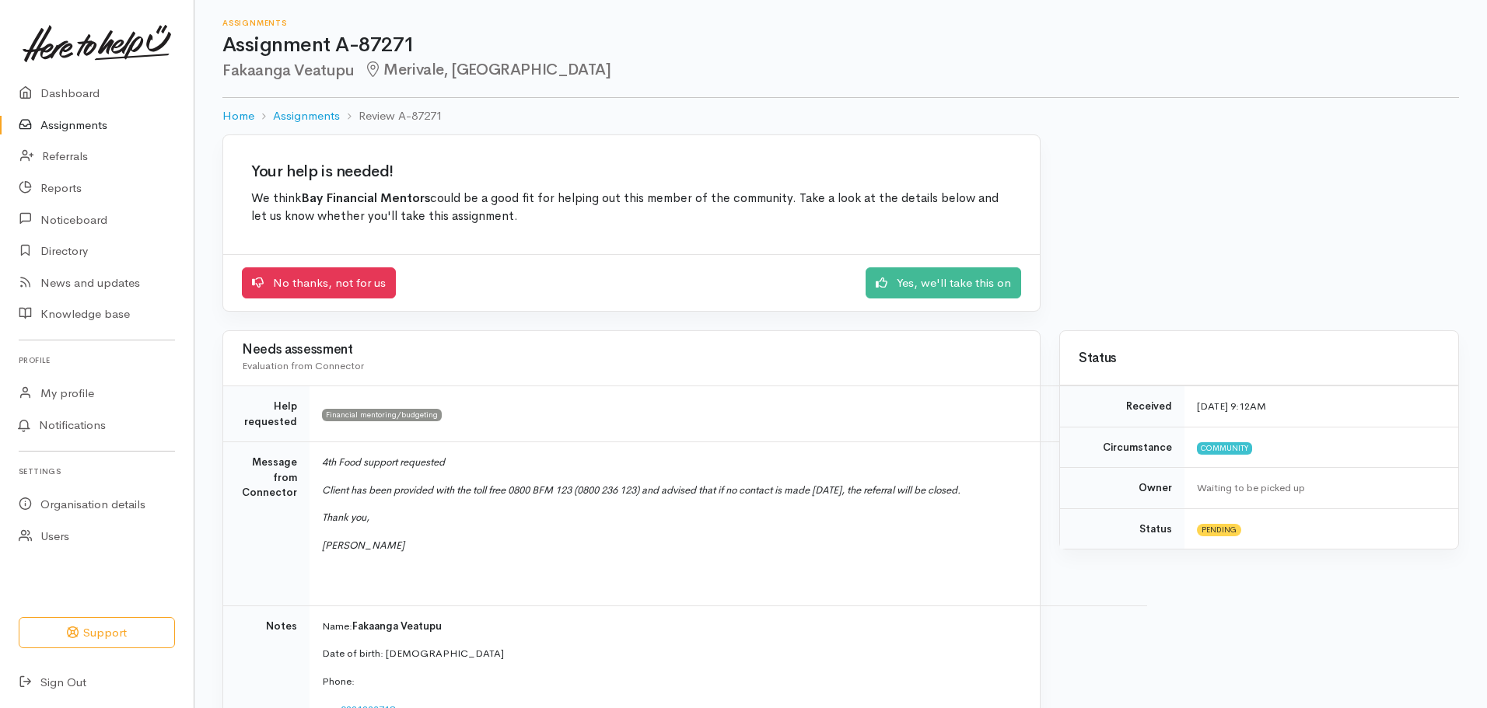
click at [128, 124] on link "Assignments" at bounding box center [97, 126] width 194 height 32
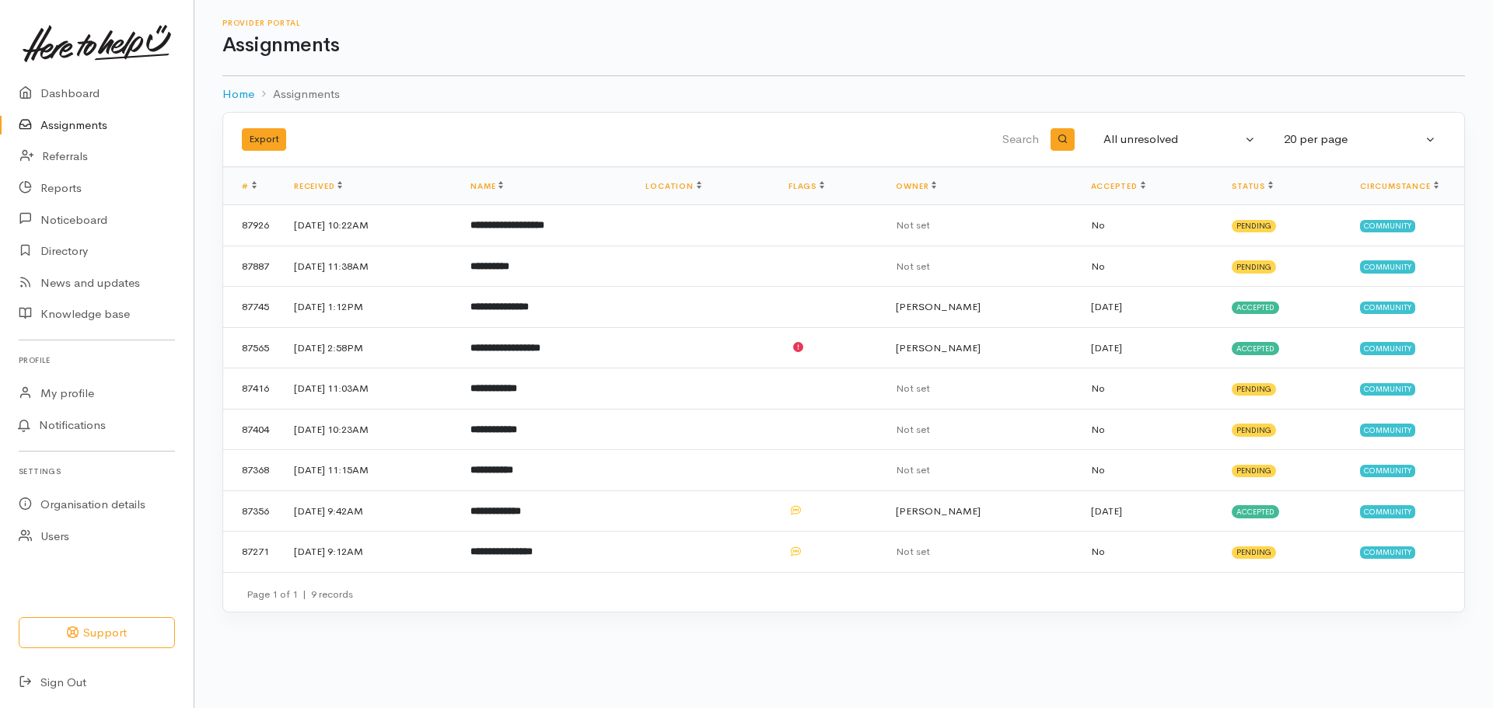
click at [580, 96] on ol "Home Assignments" at bounding box center [843, 94] width 1243 height 37
click at [633, 512] on td "**********" at bounding box center [545, 511] width 175 height 41
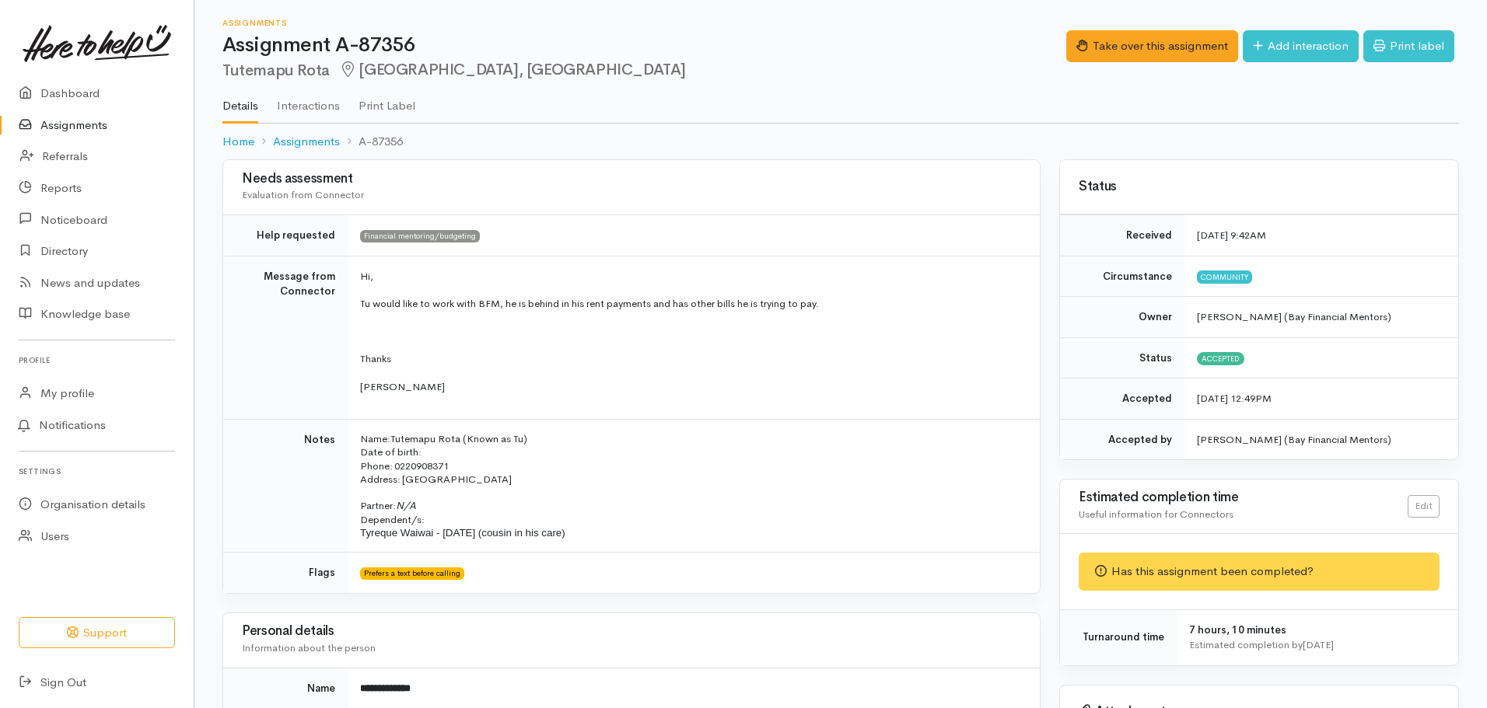
click at [92, 118] on link "Assignments" at bounding box center [97, 126] width 194 height 32
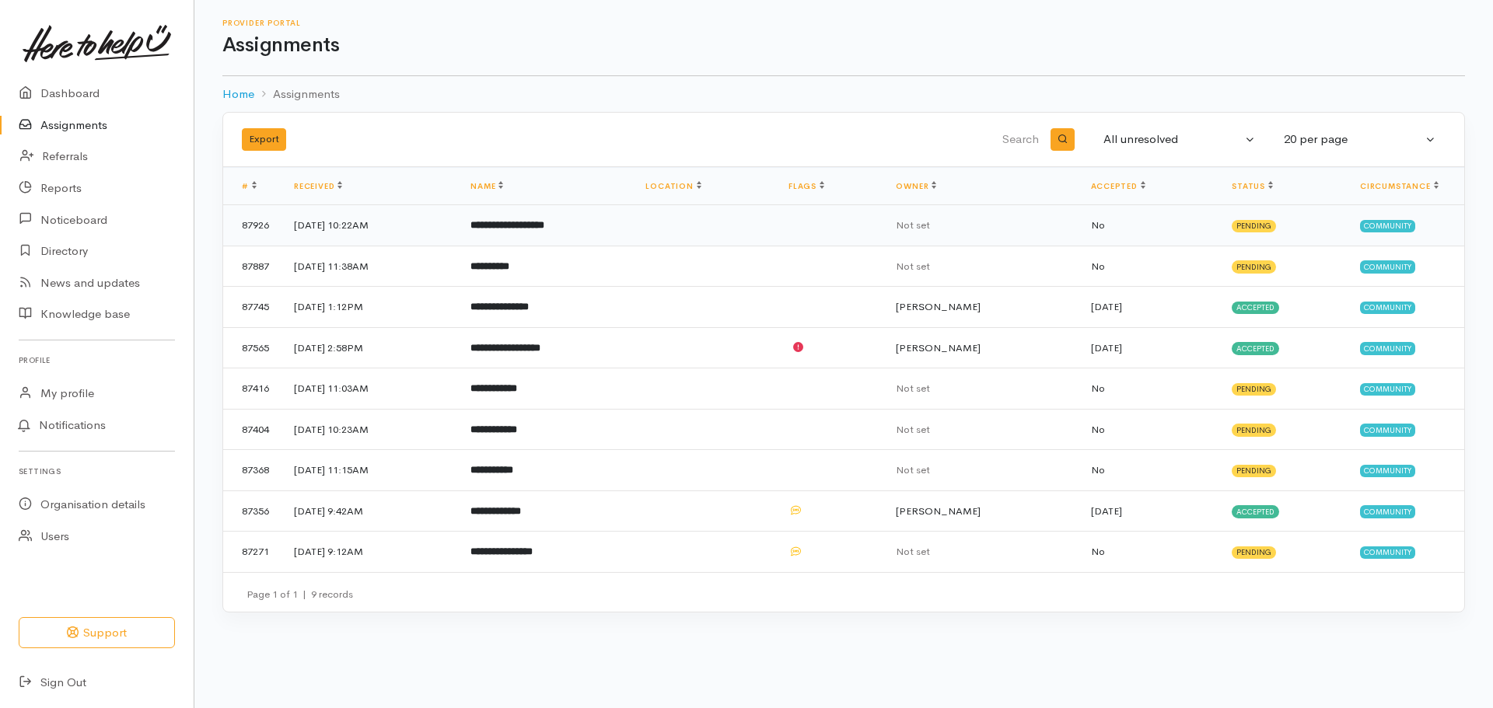
click at [544, 221] on b "**********" at bounding box center [507, 225] width 74 height 10
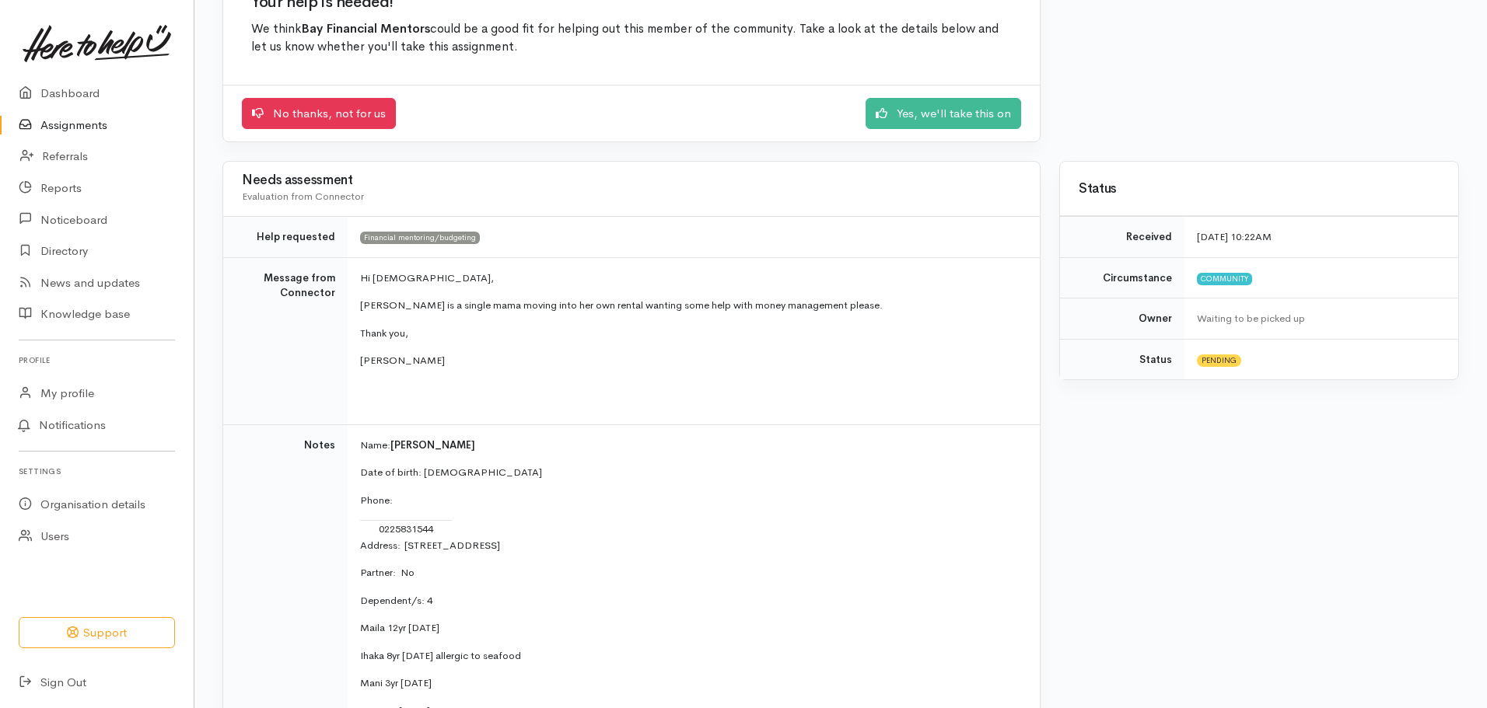
scroll to position [78, 0]
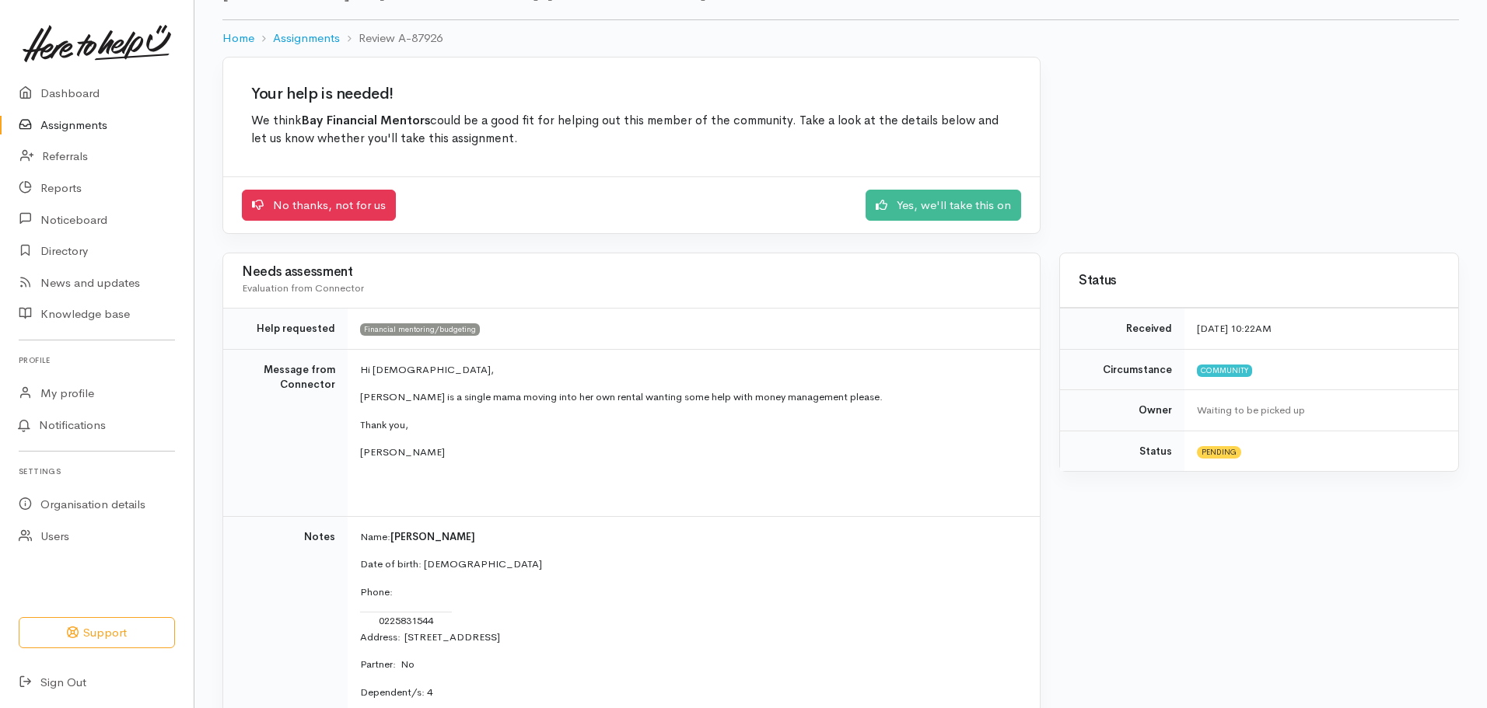
click at [121, 115] on link "Assignments" at bounding box center [97, 126] width 194 height 32
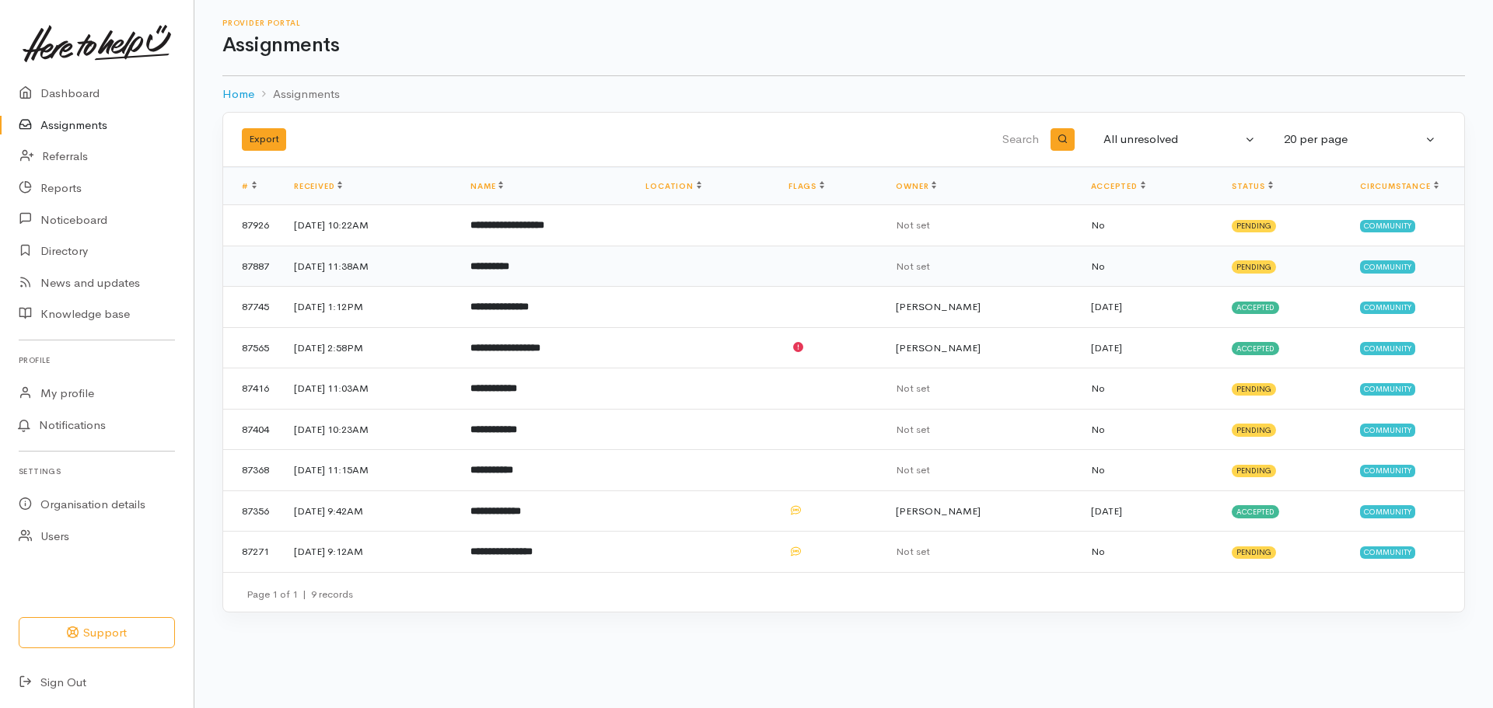
click at [610, 273] on td "**********" at bounding box center [545, 266] width 175 height 41
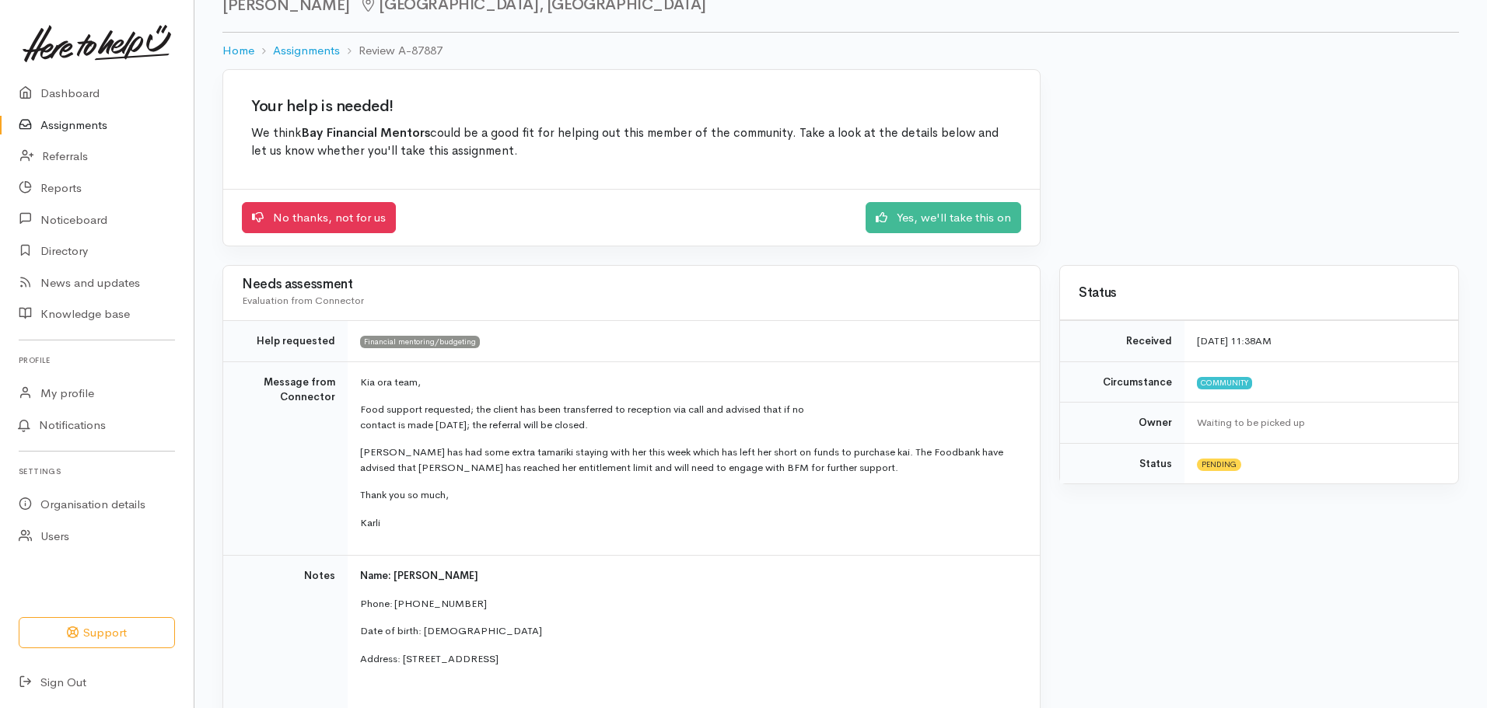
scroll to position [156, 0]
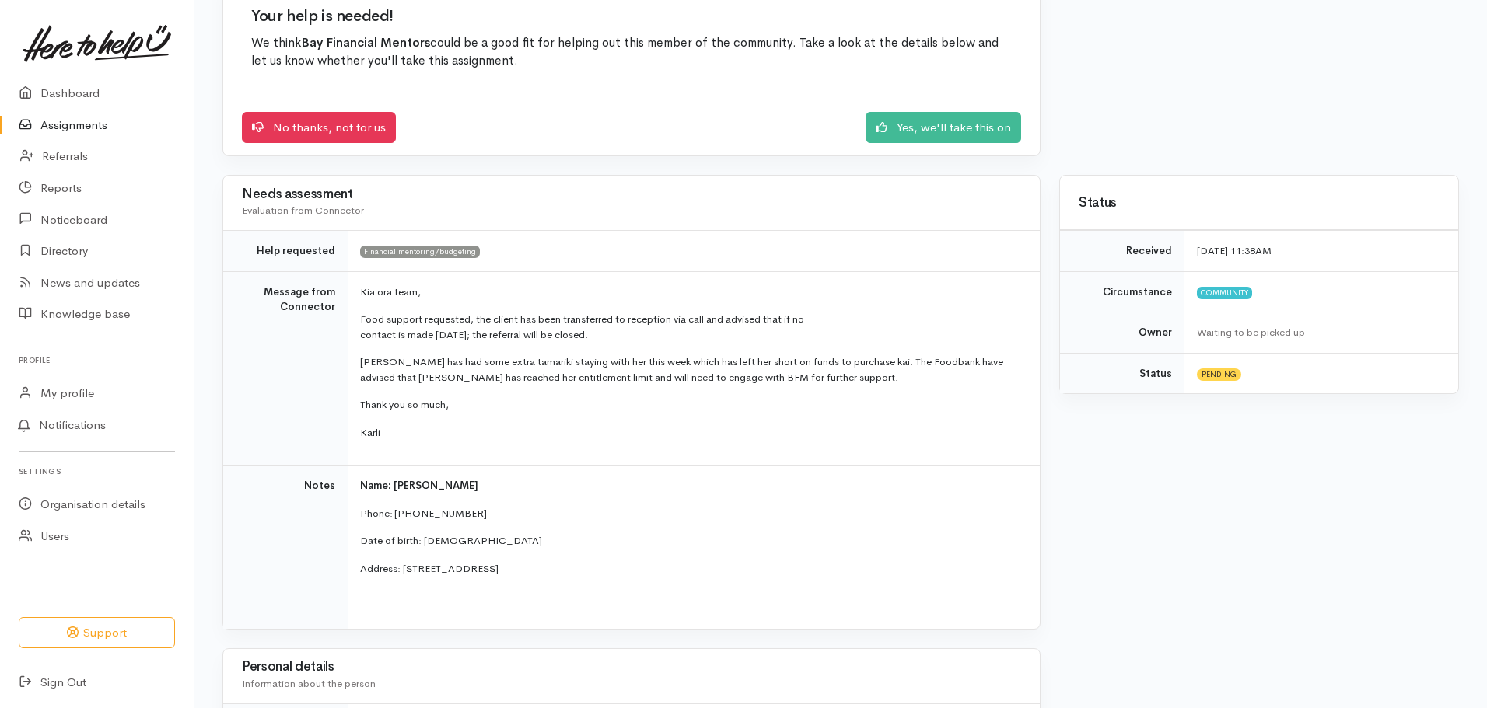
click at [89, 128] on link "Assignments" at bounding box center [97, 126] width 194 height 32
